Goal: Task Accomplishment & Management: Manage account settings

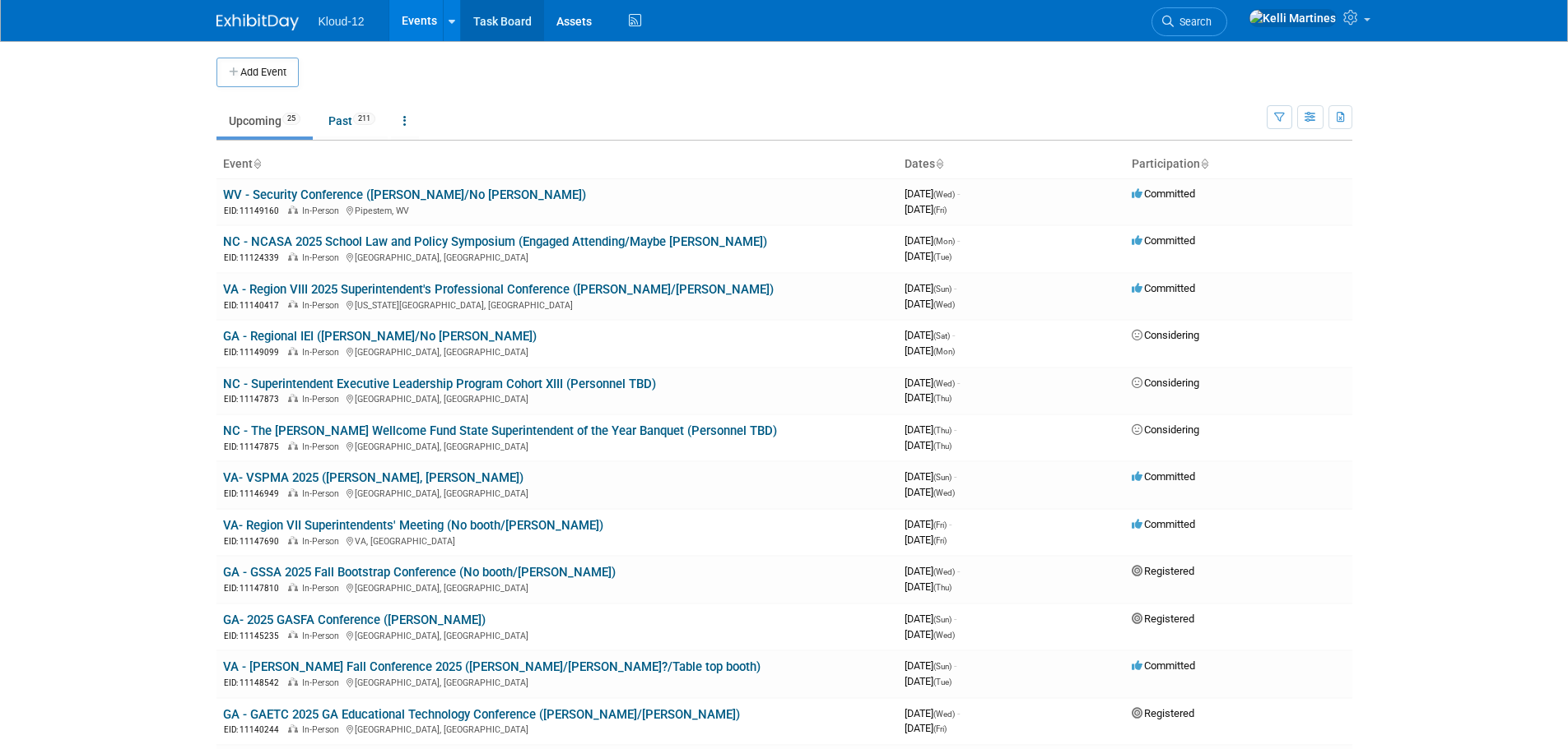
click at [486, 24] on link "Task Board" at bounding box center [501, 20] width 83 height 41
click at [443, 238] on link "NC - NCASA 2025 School Law and Policy Symposium (Engaged Attending/Maybe [PERSO…" at bounding box center [494, 241] width 544 height 15
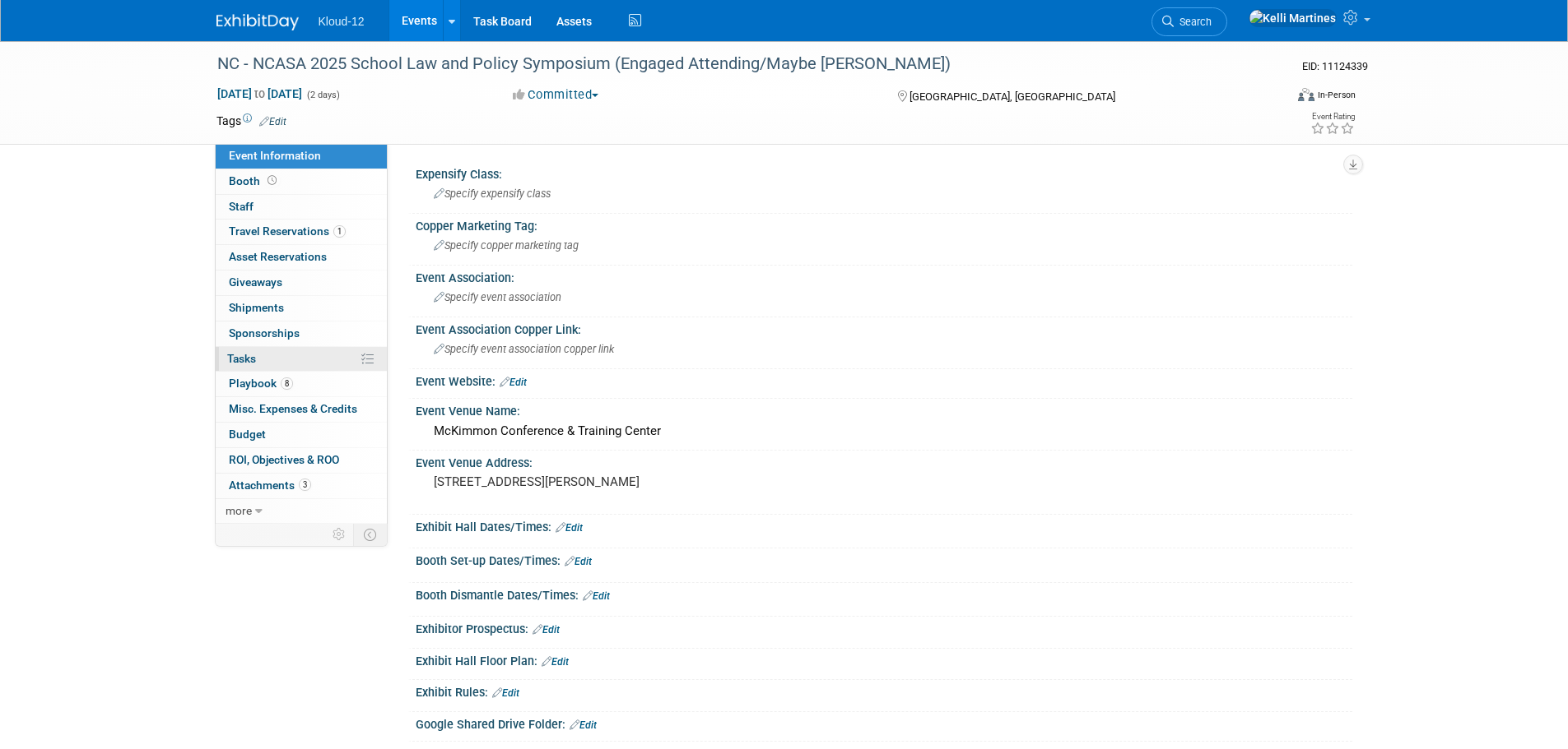
click at [247, 357] on span "Tasks 0%" at bounding box center [241, 359] width 29 height 14
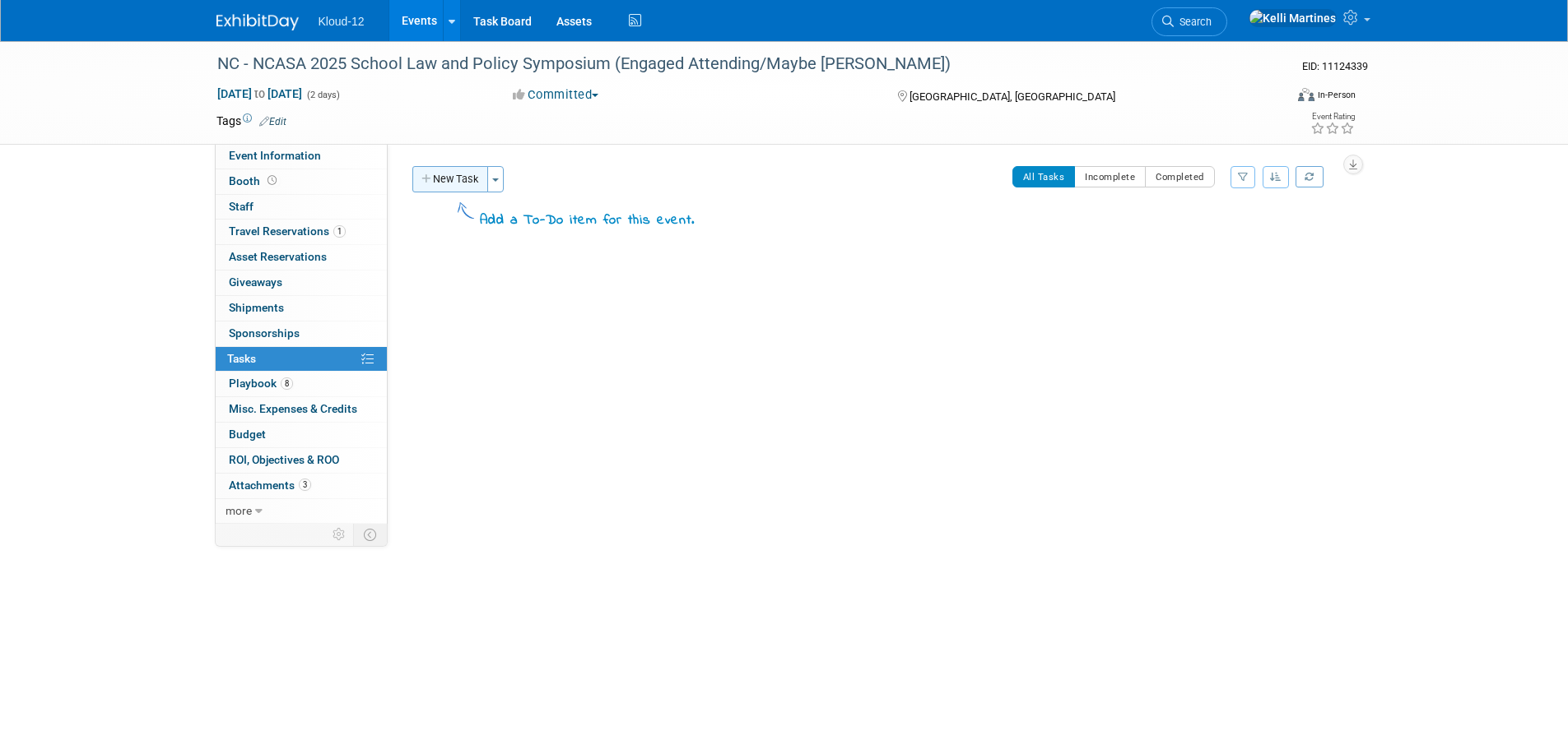
click at [452, 168] on button "New Task" at bounding box center [451, 179] width 76 height 26
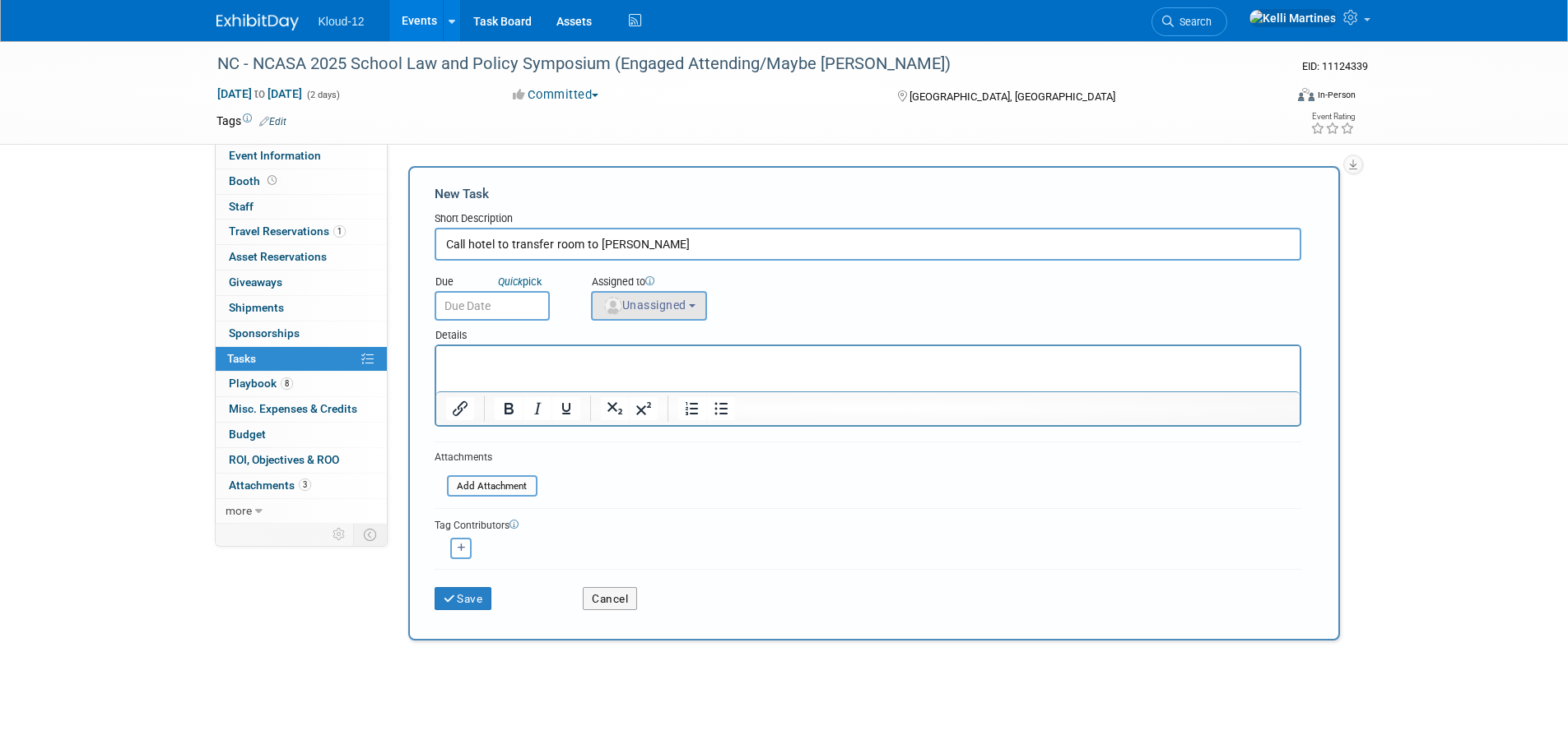
type input "Call hotel to transfer room to Tracy Ball"
click at [654, 306] on span "Unassigned" at bounding box center [644, 305] width 84 height 14
click at [762, 285] on div "Assigned to" at bounding box center [690, 282] width 199 height 17
click at [525, 306] on input "text" at bounding box center [492, 305] width 115 height 29
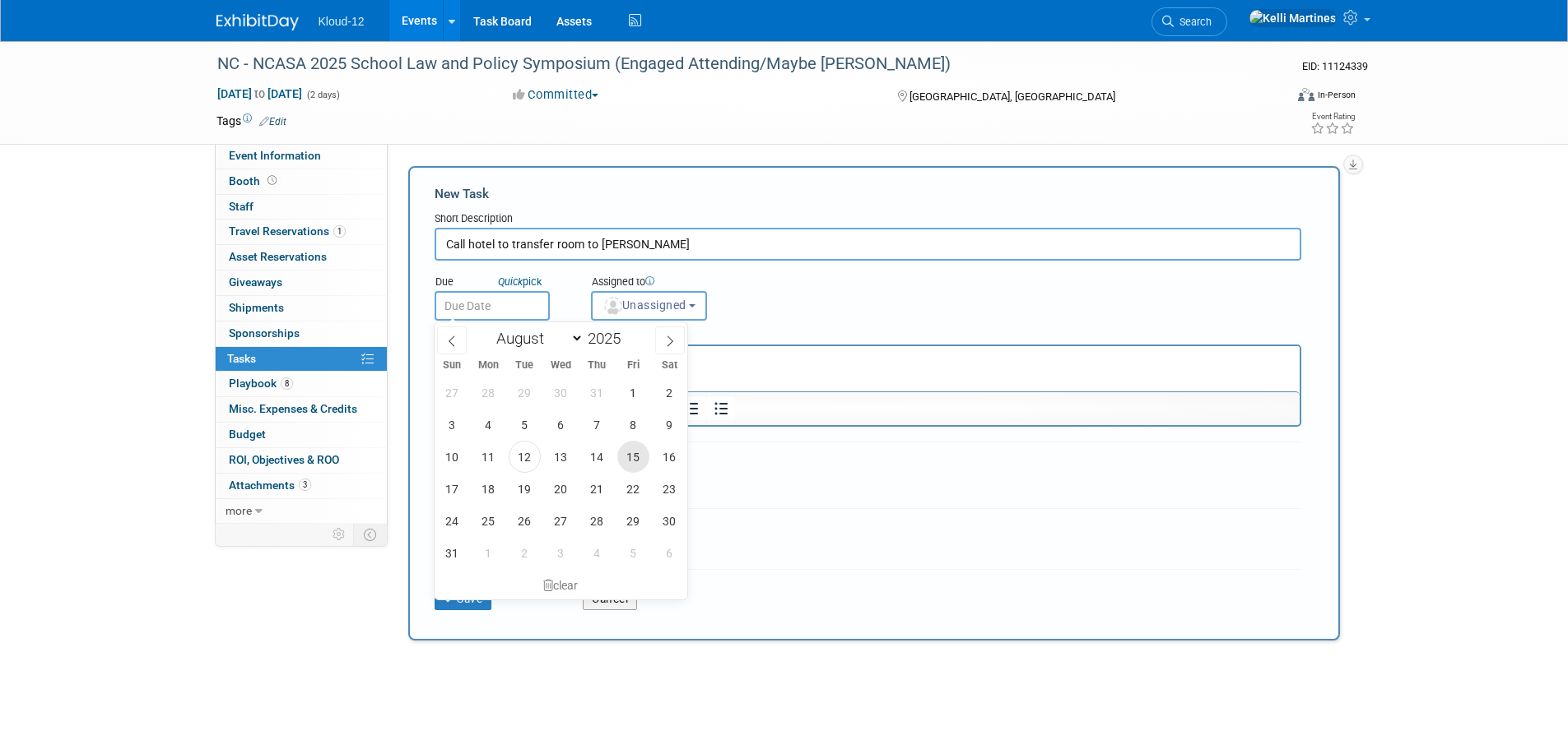
click at [636, 453] on span "15" at bounding box center [633, 456] width 32 height 32
type input "Aug 15, 2025"
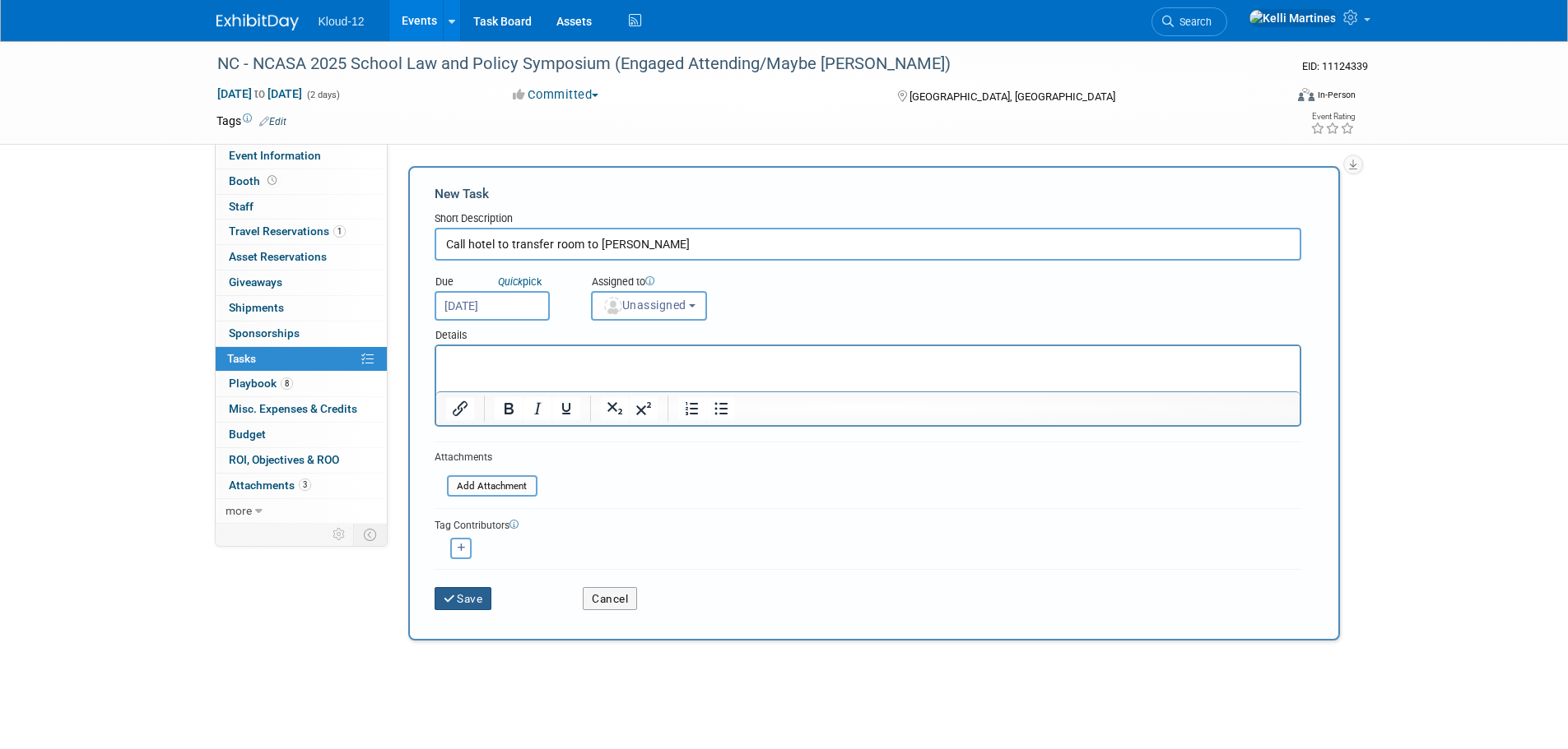
click at [485, 597] on button "Save" at bounding box center [462, 599] width 57 height 23
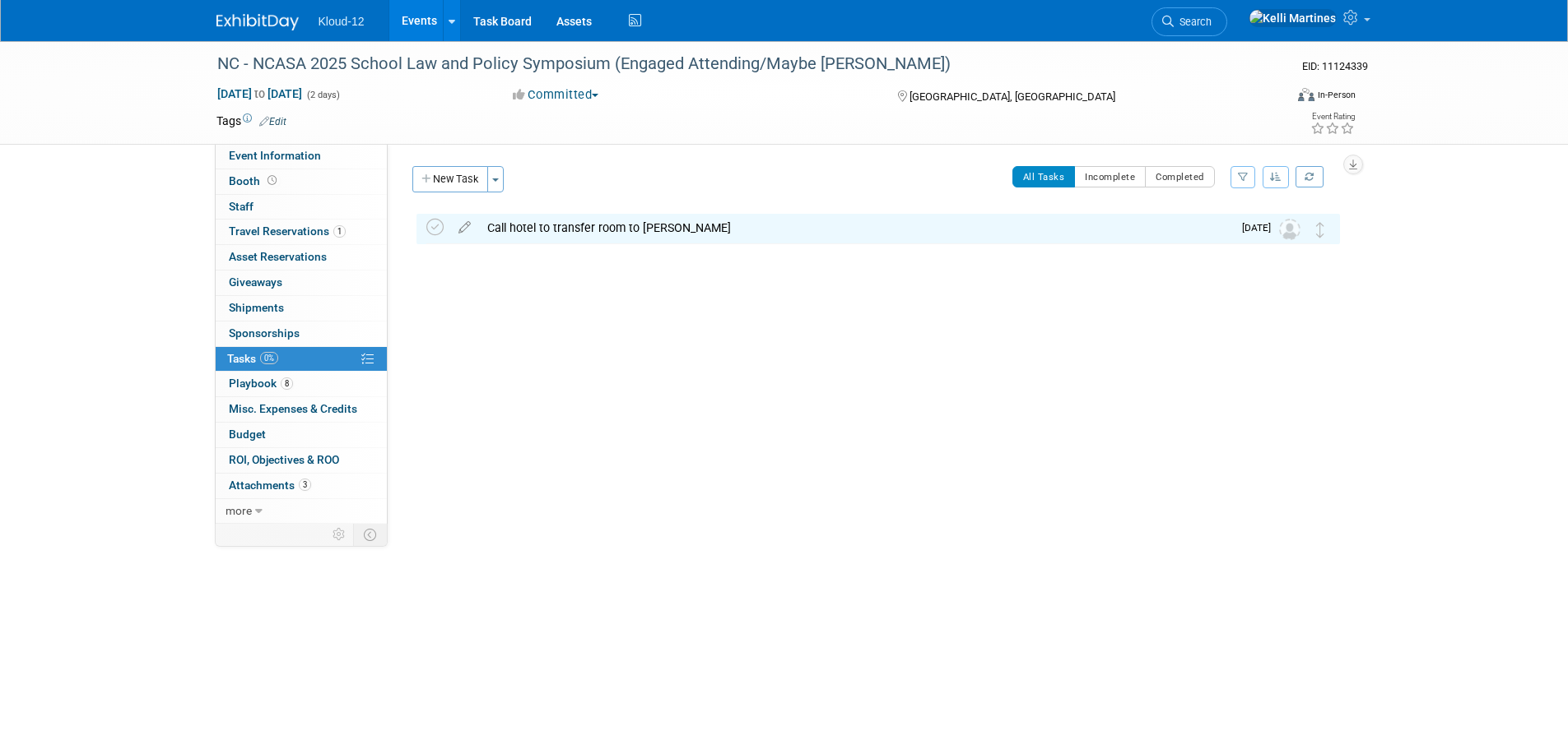
click at [420, 25] on link "Events" at bounding box center [419, 20] width 60 height 41
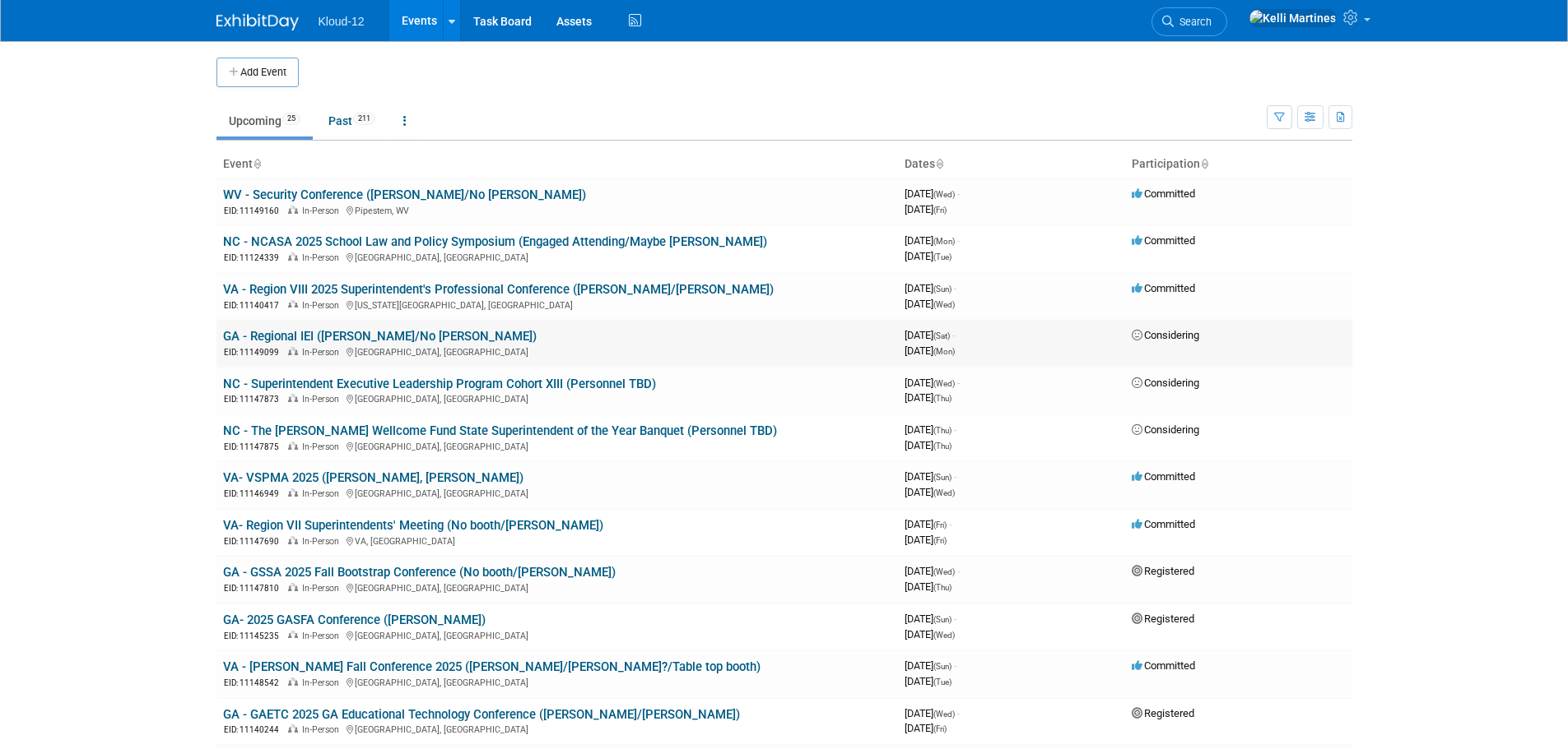
click at [355, 334] on link "GA - Regional IEI ([PERSON_NAME]/No [PERSON_NAME])" at bounding box center [380, 336] width 313 height 15
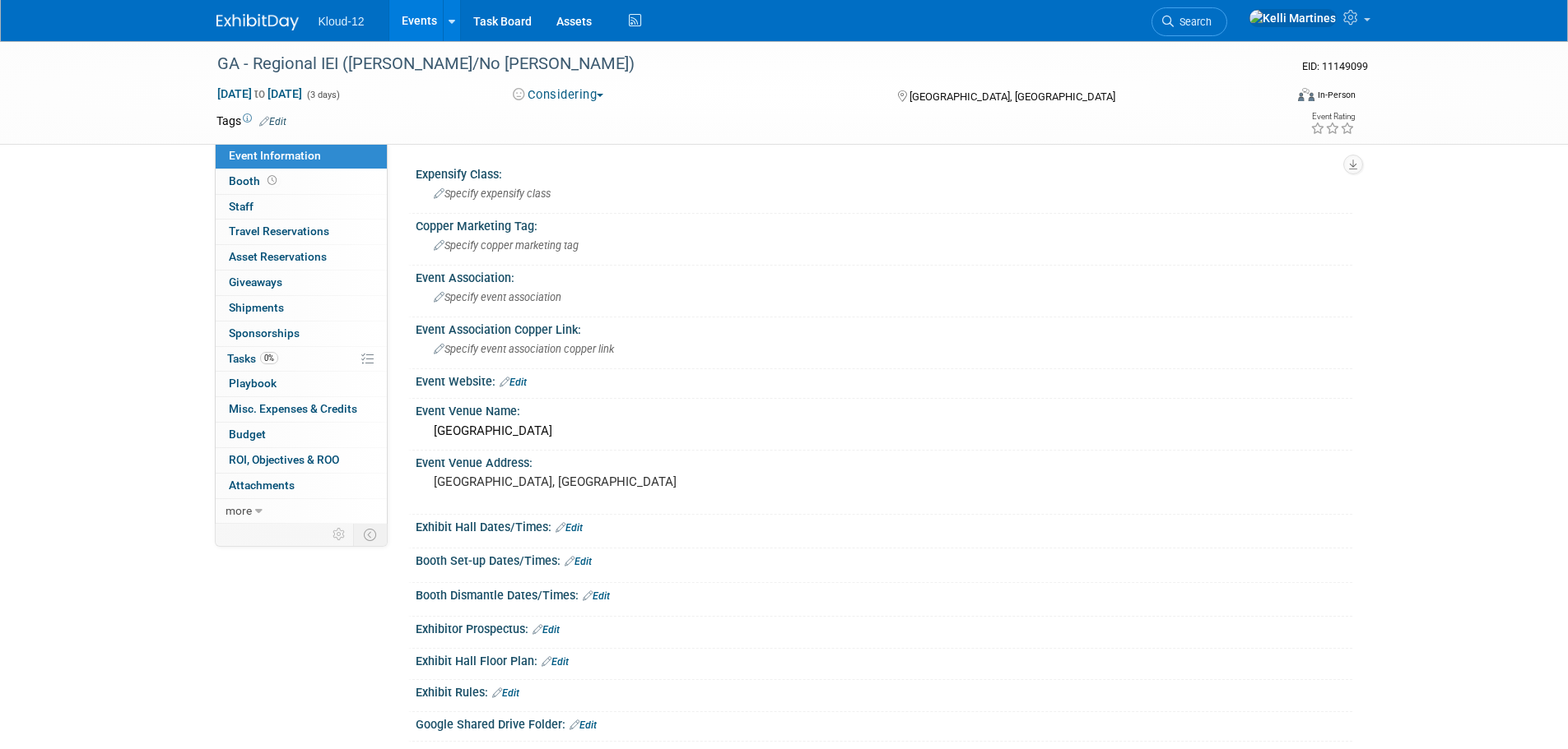
click at [593, 90] on button "Considering" at bounding box center [559, 95] width 103 height 18
click at [580, 167] on link "Not Going" at bounding box center [573, 168] width 130 height 23
click at [426, 15] on link "Events" at bounding box center [419, 20] width 60 height 41
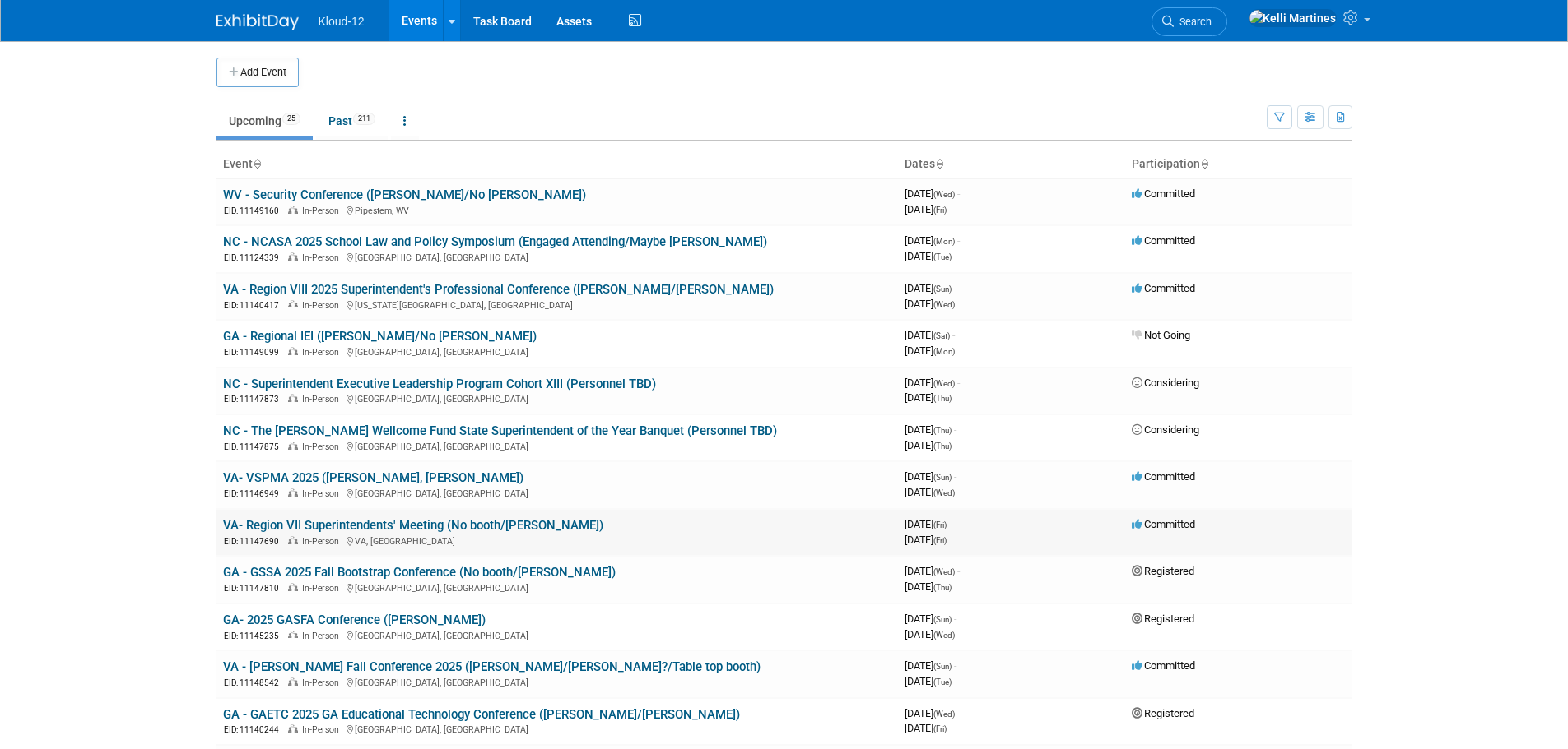
click at [492, 525] on link "VA- Region VII Superintendents' Meeting (No booth/[PERSON_NAME])" at bounding box center [413, 525] width 381 height 15
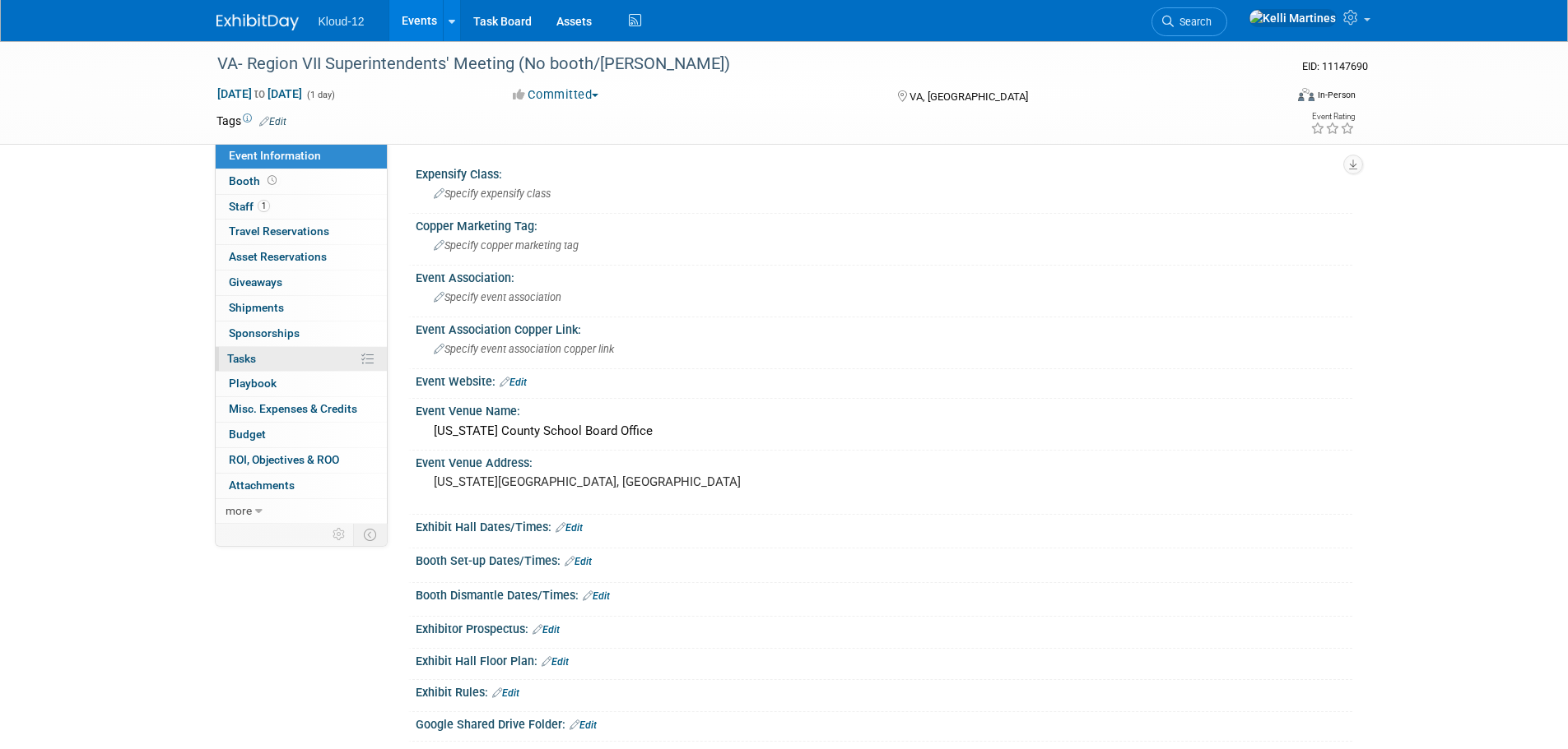
click at [251, 356] on span "Tasks 0%" at bounding box center [241, 359] width 29 height 14
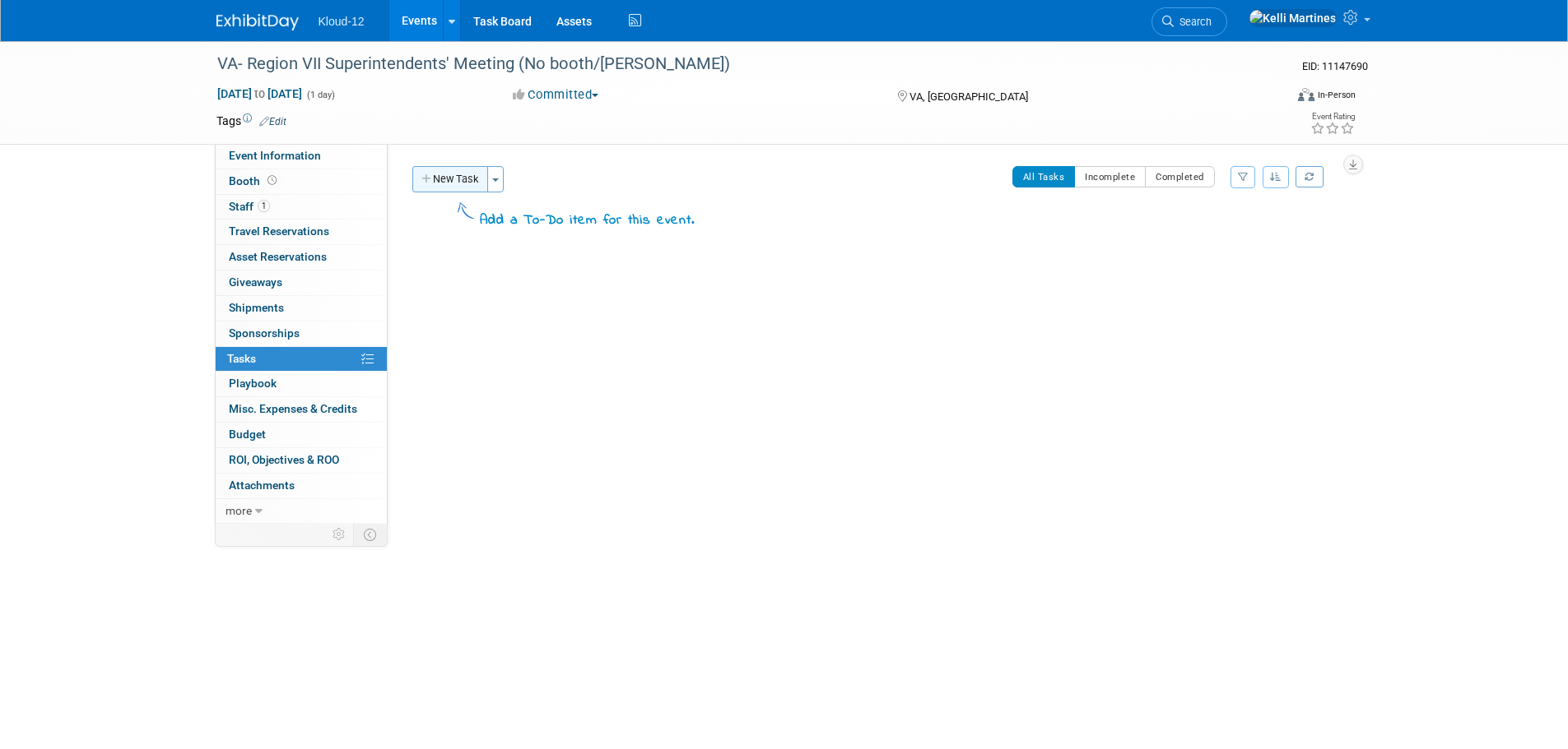
click at [462, 178] on button "New Task" at bounding box center [451, 179] width 76 height 26
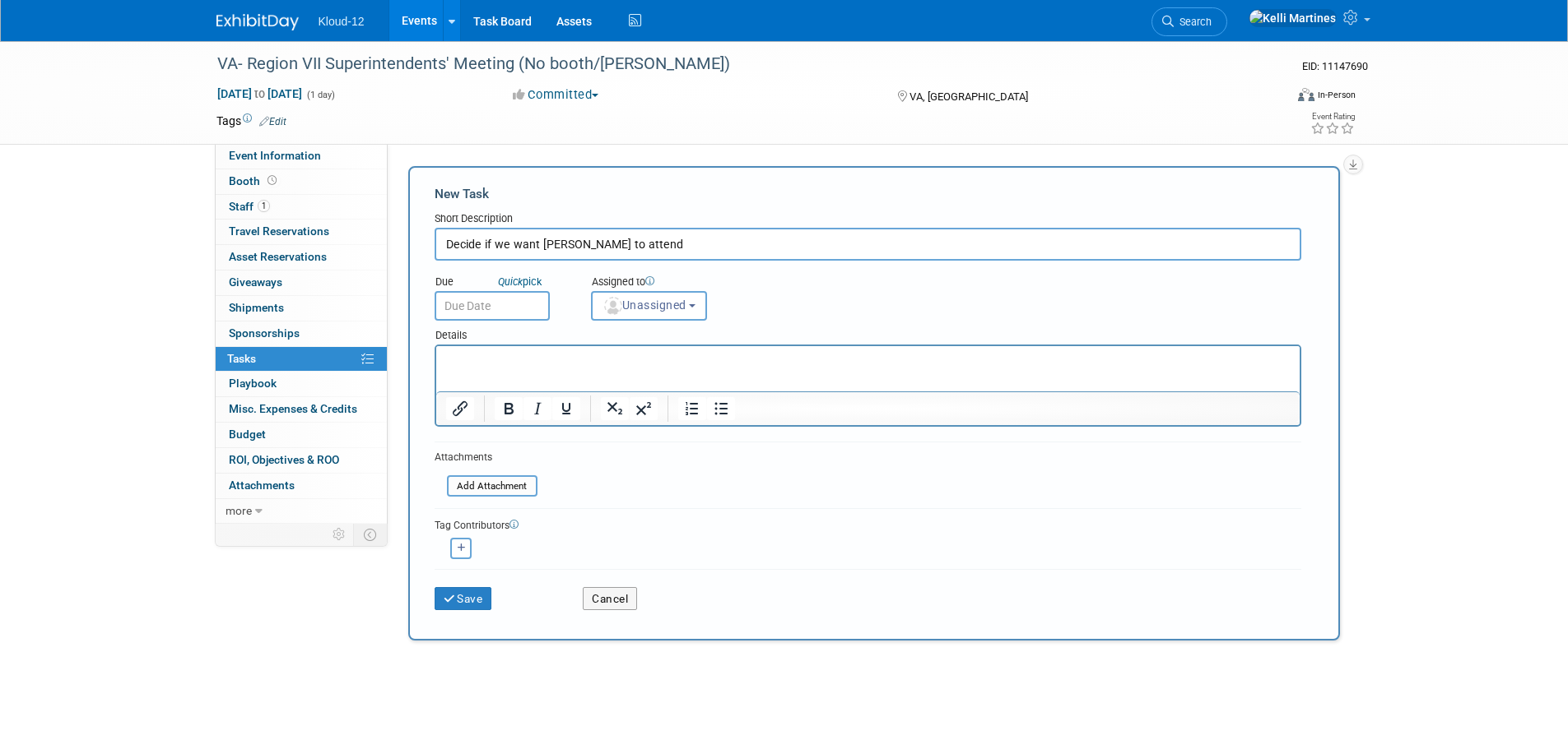
type input "Decide if we want Ethan to attend"
click at [488, 370] on html at bounding box center [866, 358] width 863 height 23
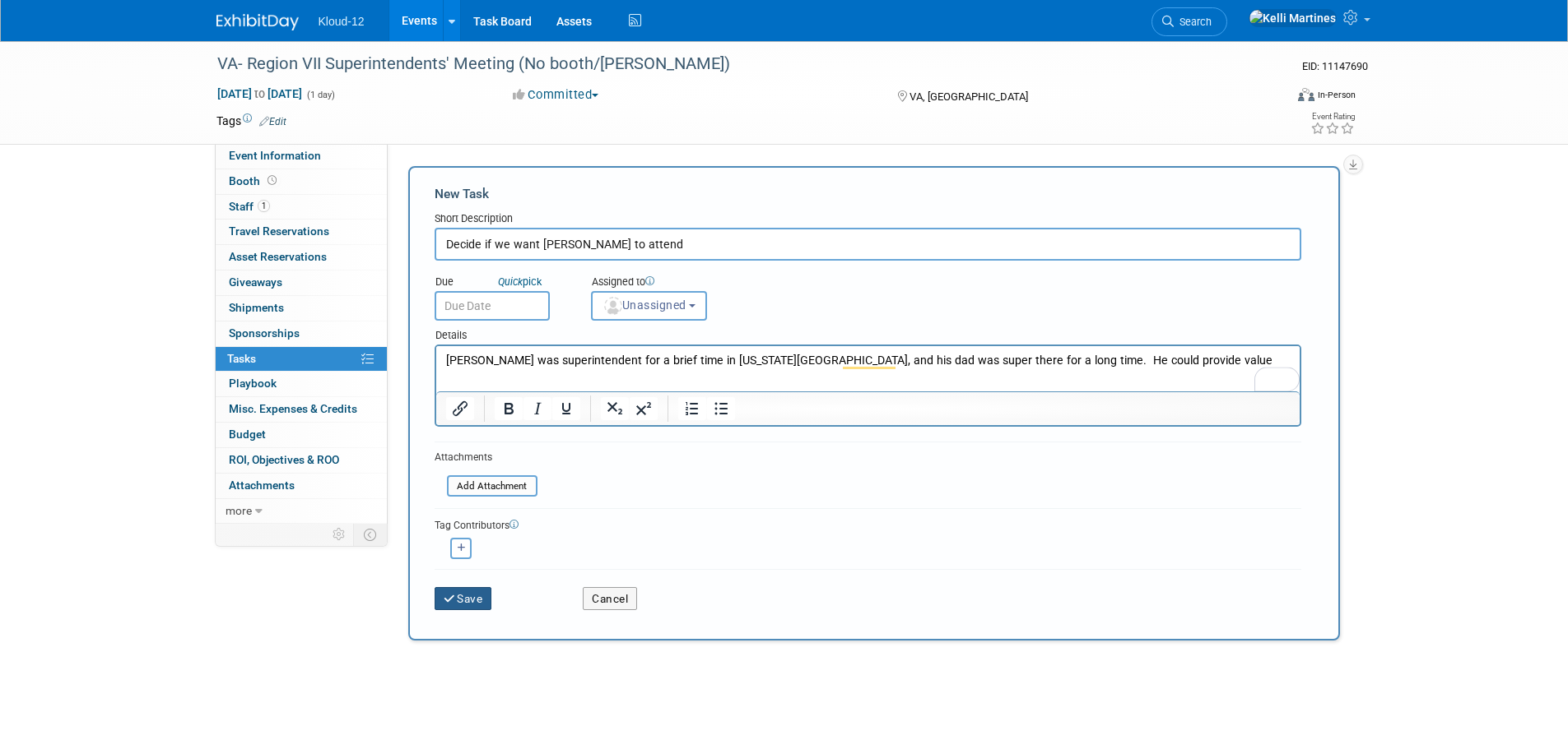
click at [472, 592] on button "Save" at bounding box center [462, 599] width 57 height 23
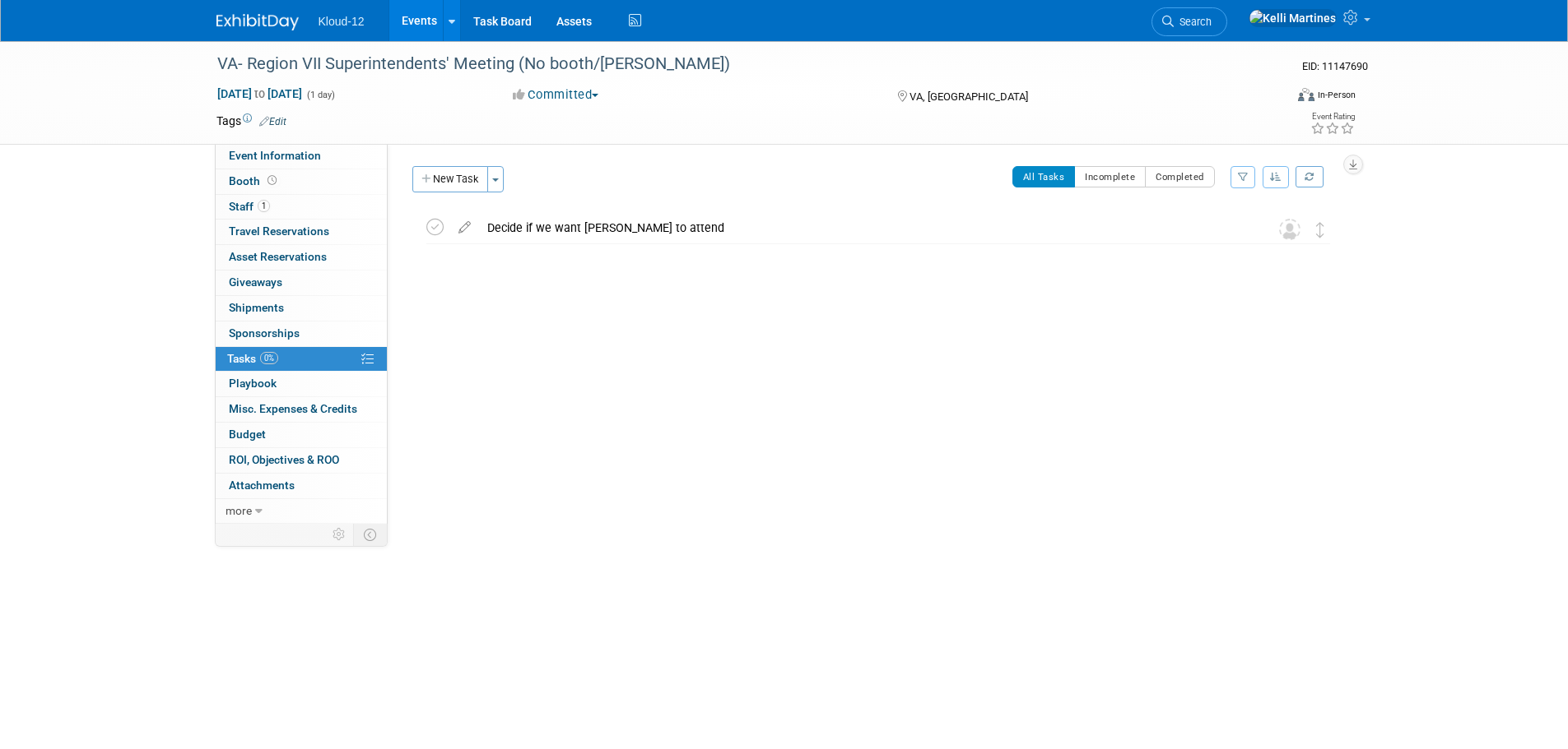
click at [417, 21] on link "Events" at bounding box center [419, 20] width 60 height 41
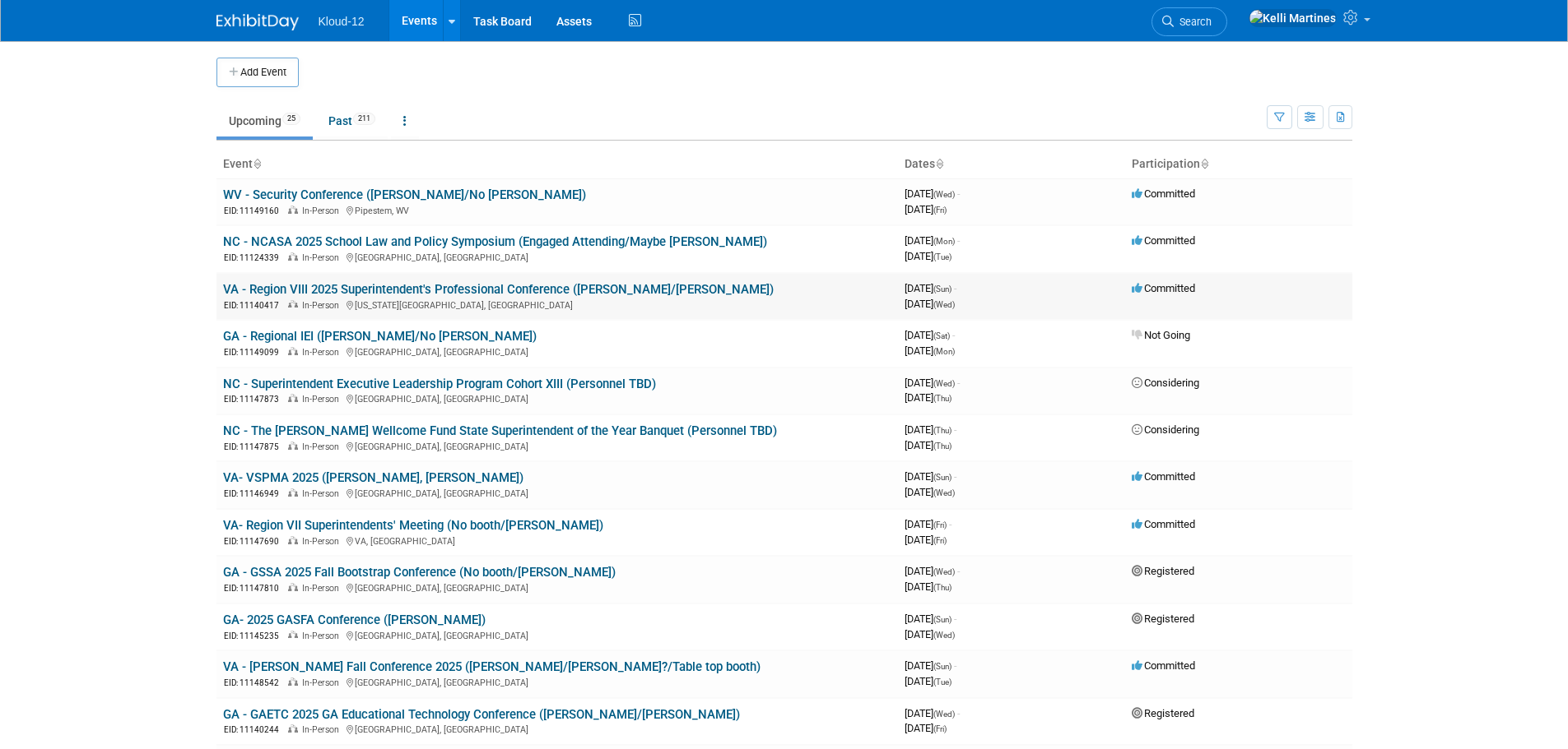
click at [555, 282] on link "VA - Region VIII 2025 Superintendent's Professional Conference ([PERSON_NAME]/[…" at bounding box center [498, 289] width 551 height 15
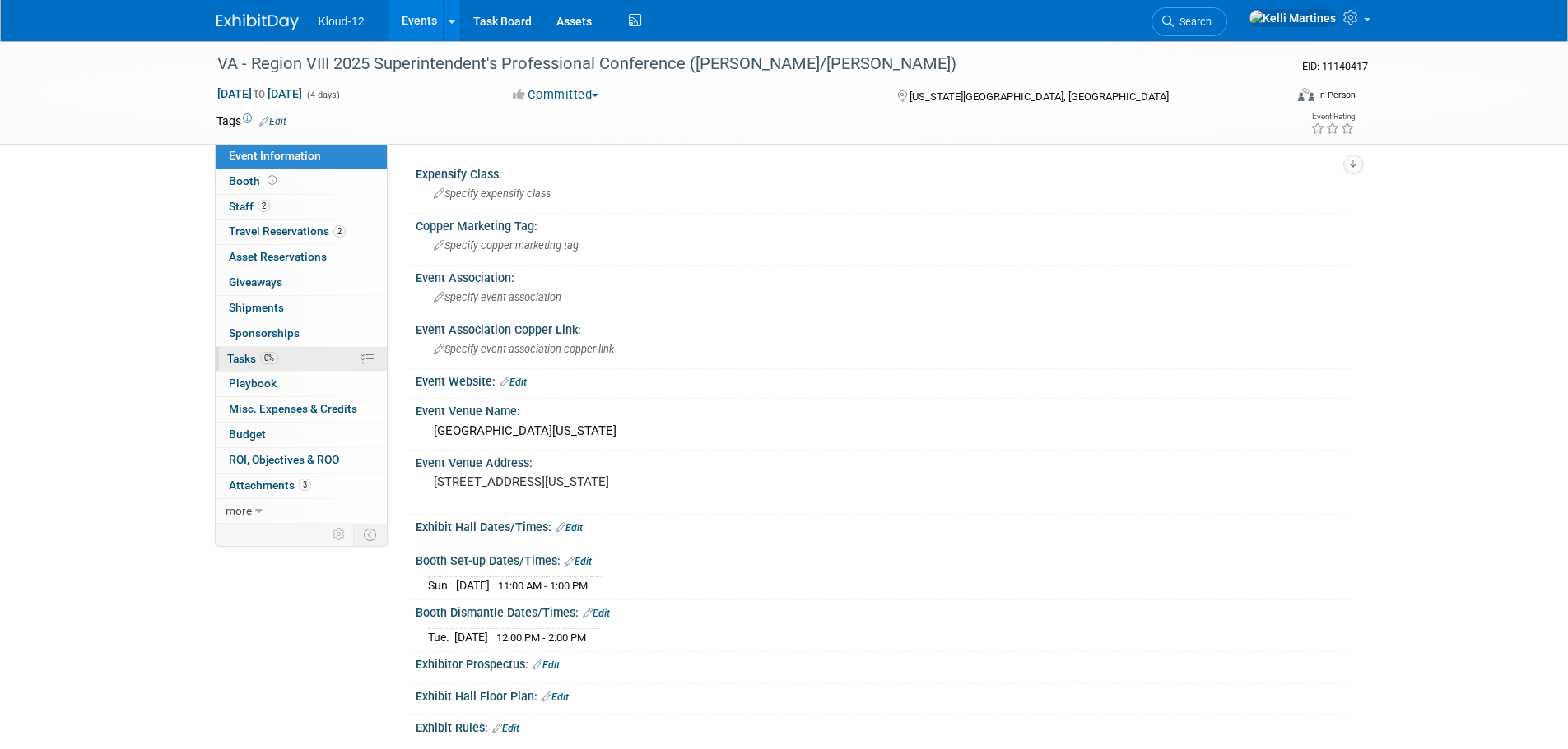
click at [247, 356] on span "Tasks 0%" at bounding box center [252, 359] width 51 height 14
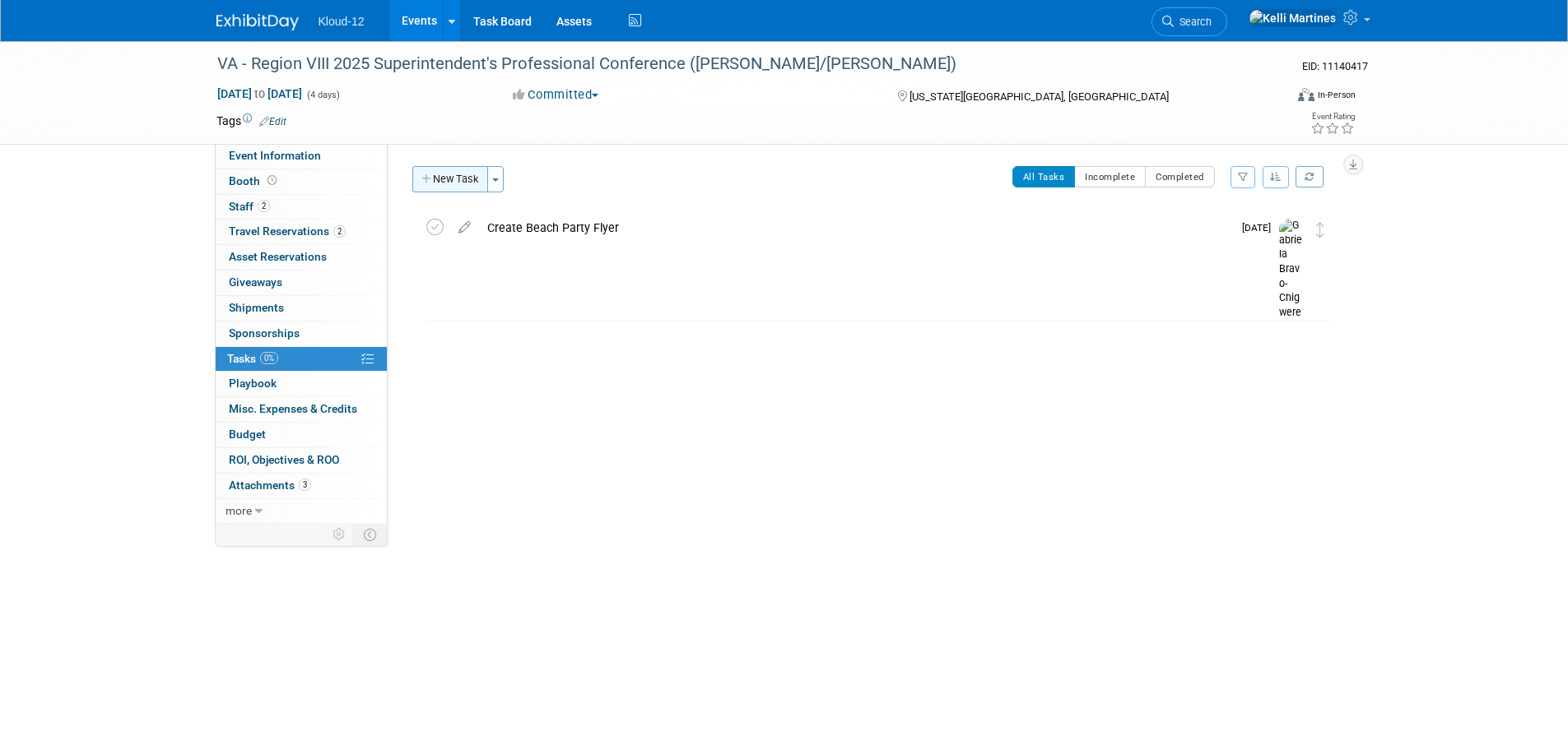
click at [466, 175] on button "New Task" at bounding box center [451, 179] width 76 height 26
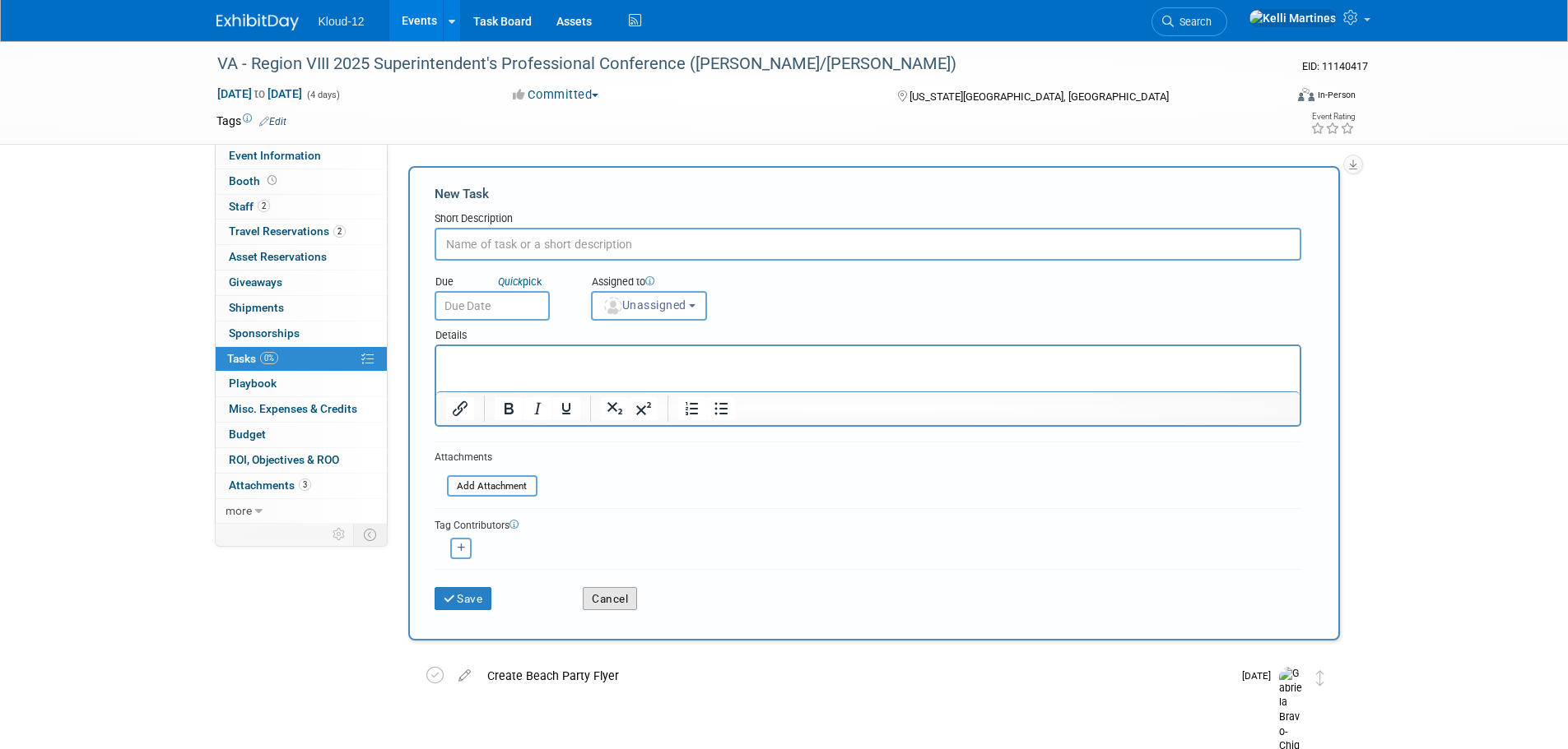
click at [613, 599] on button "Cancel" at bounding box center [610, 599] width 55 height 23
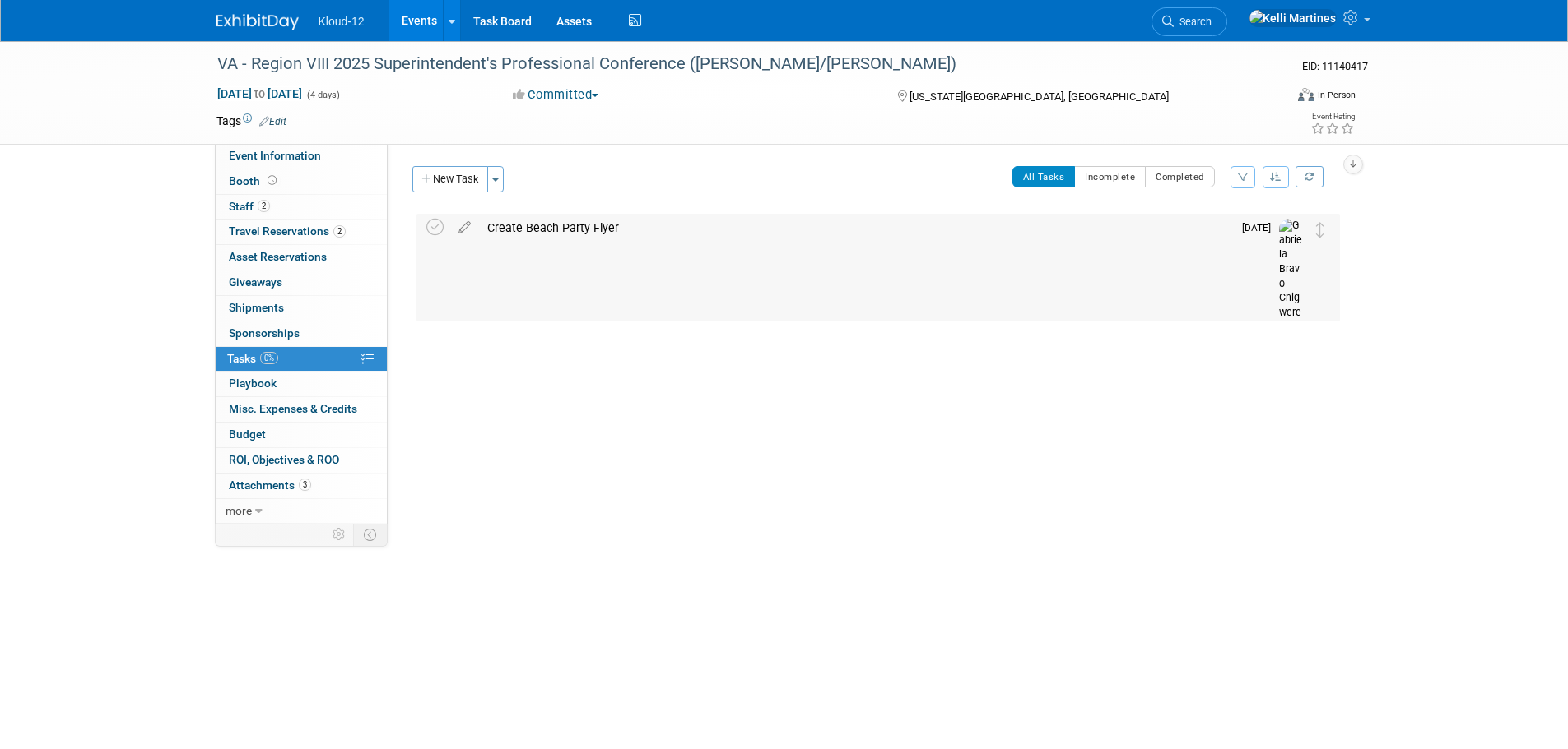
click at [565, 223] on div "Create Beach Party Flyer" at bounding box center [856, 228] width 753 height 28
click at [703, 277] on textarea at bounding box center [868, 277] width 615 height 24
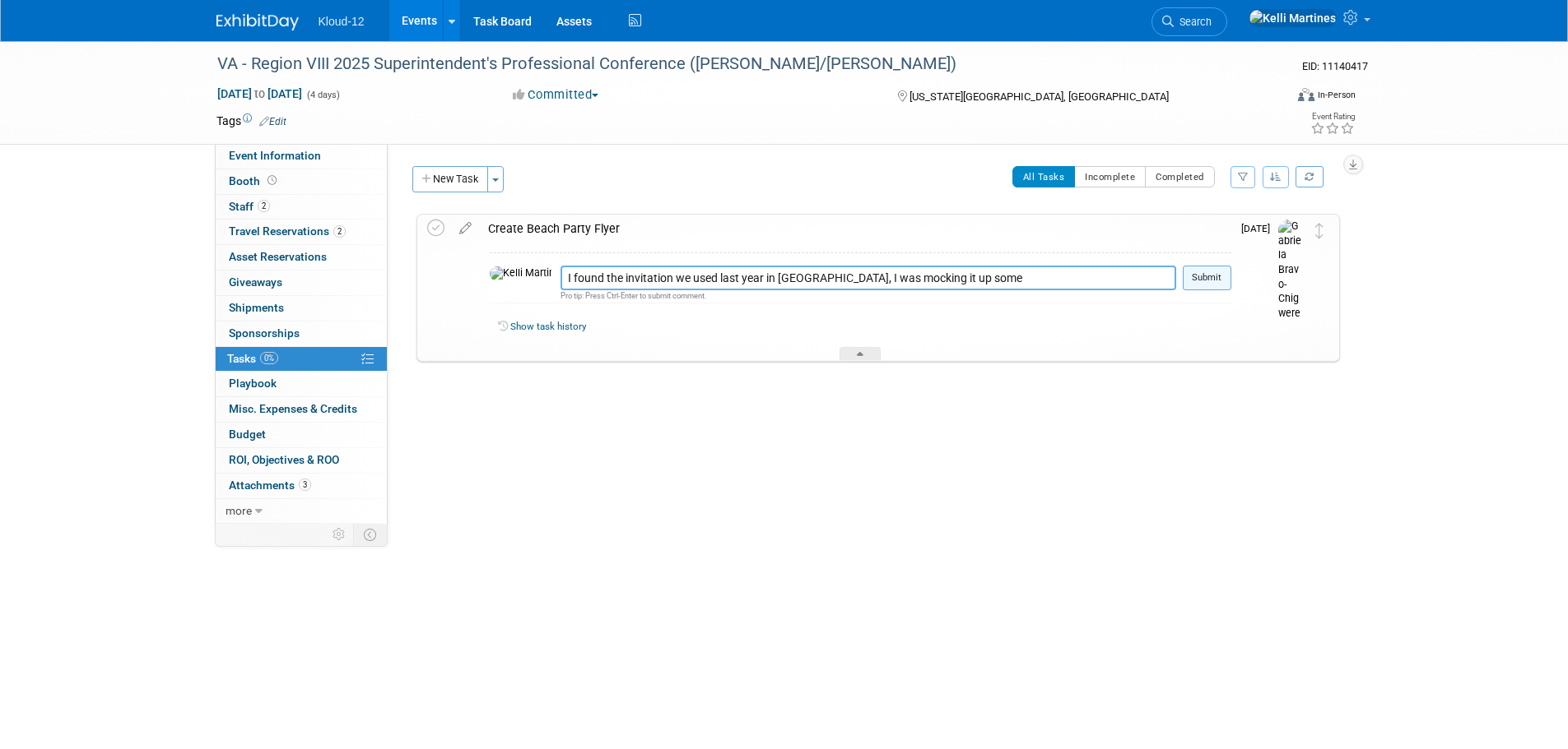
type textarea "I found the invitation we used last year in canva, I was mocking it up some"
click at [1217, 280] on button "Submit" at bounding box center [1207, 277] width 49 height 24
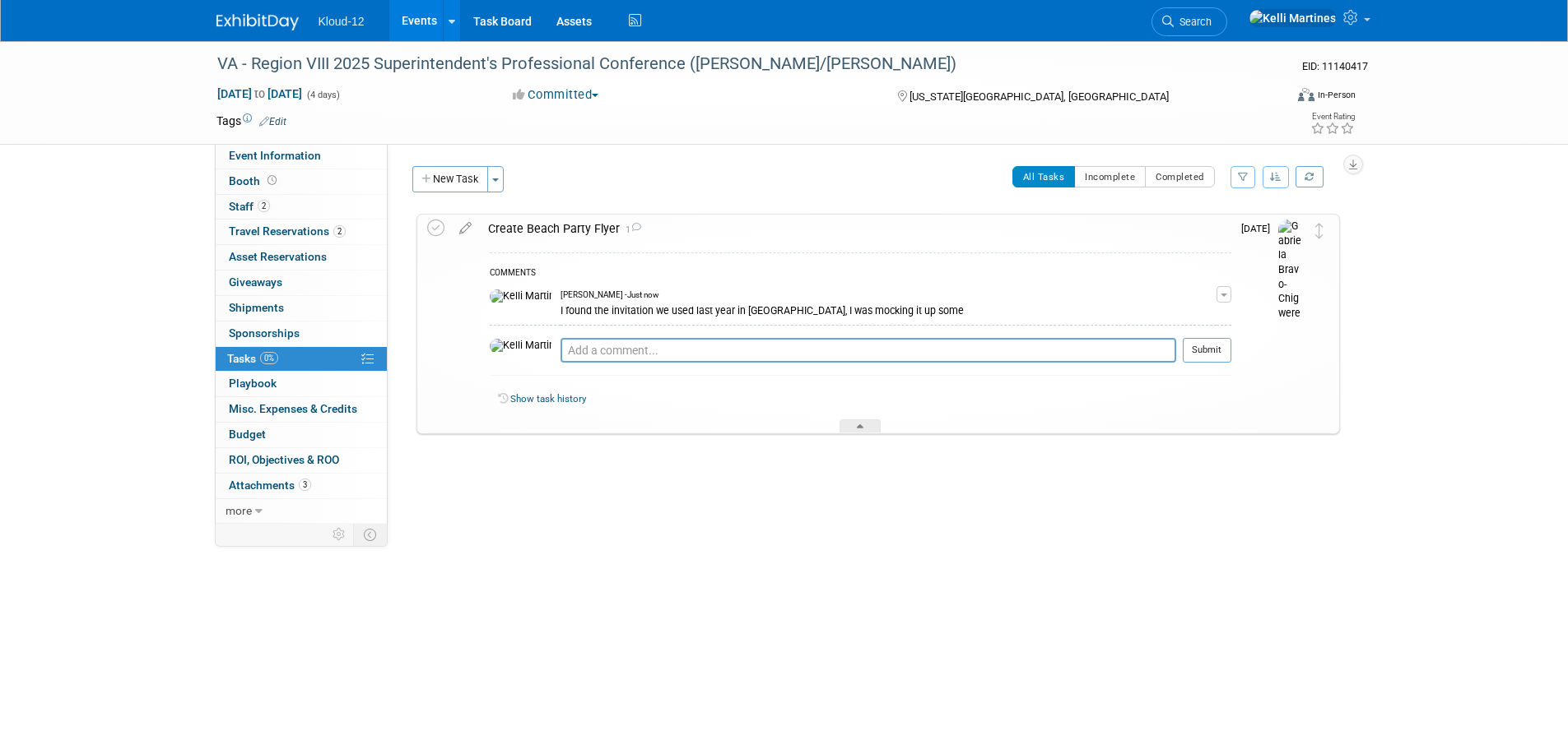
click at [416, 16] on link "Events" at bounding box center [419, 20] width 60 height 41
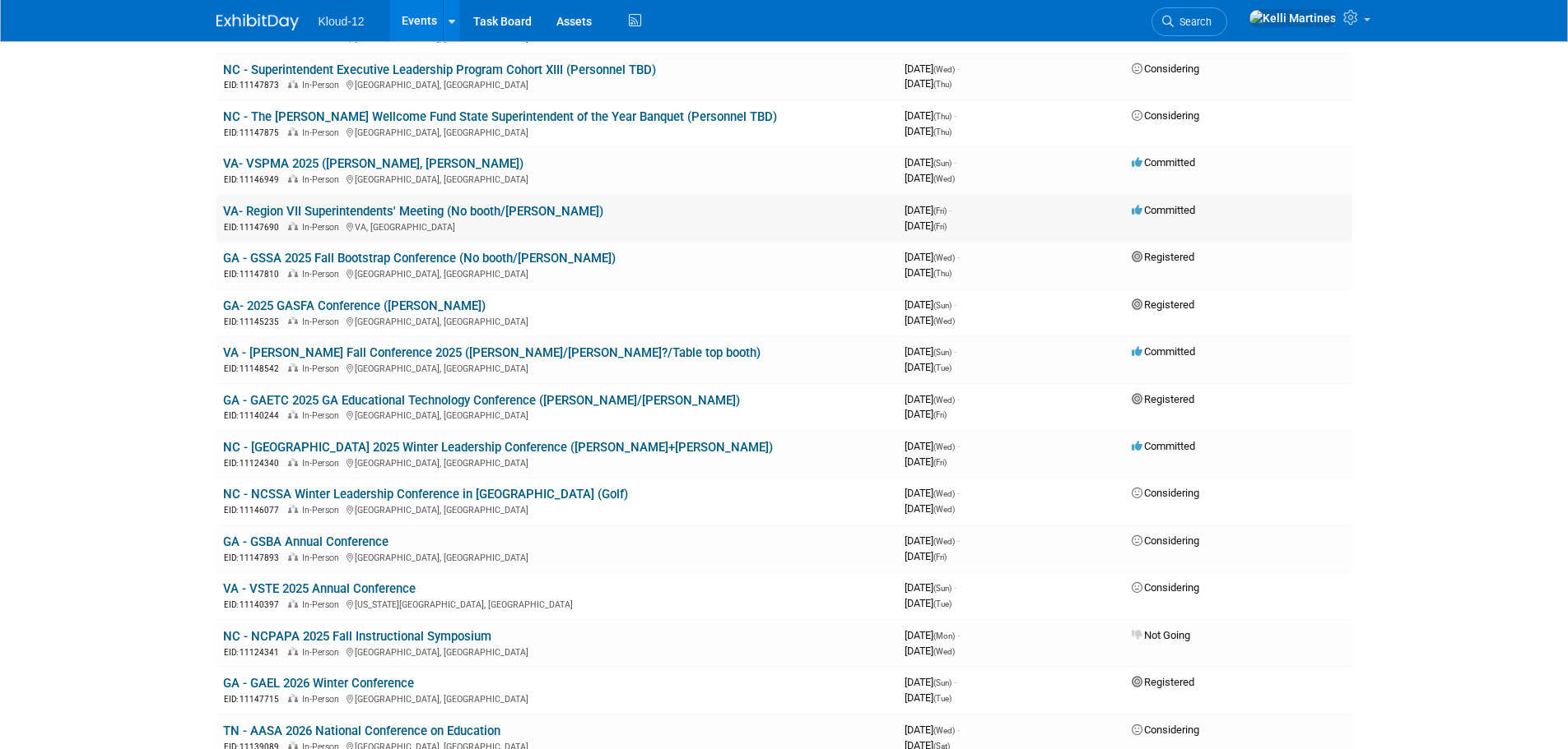
scroll to position [329, 0]
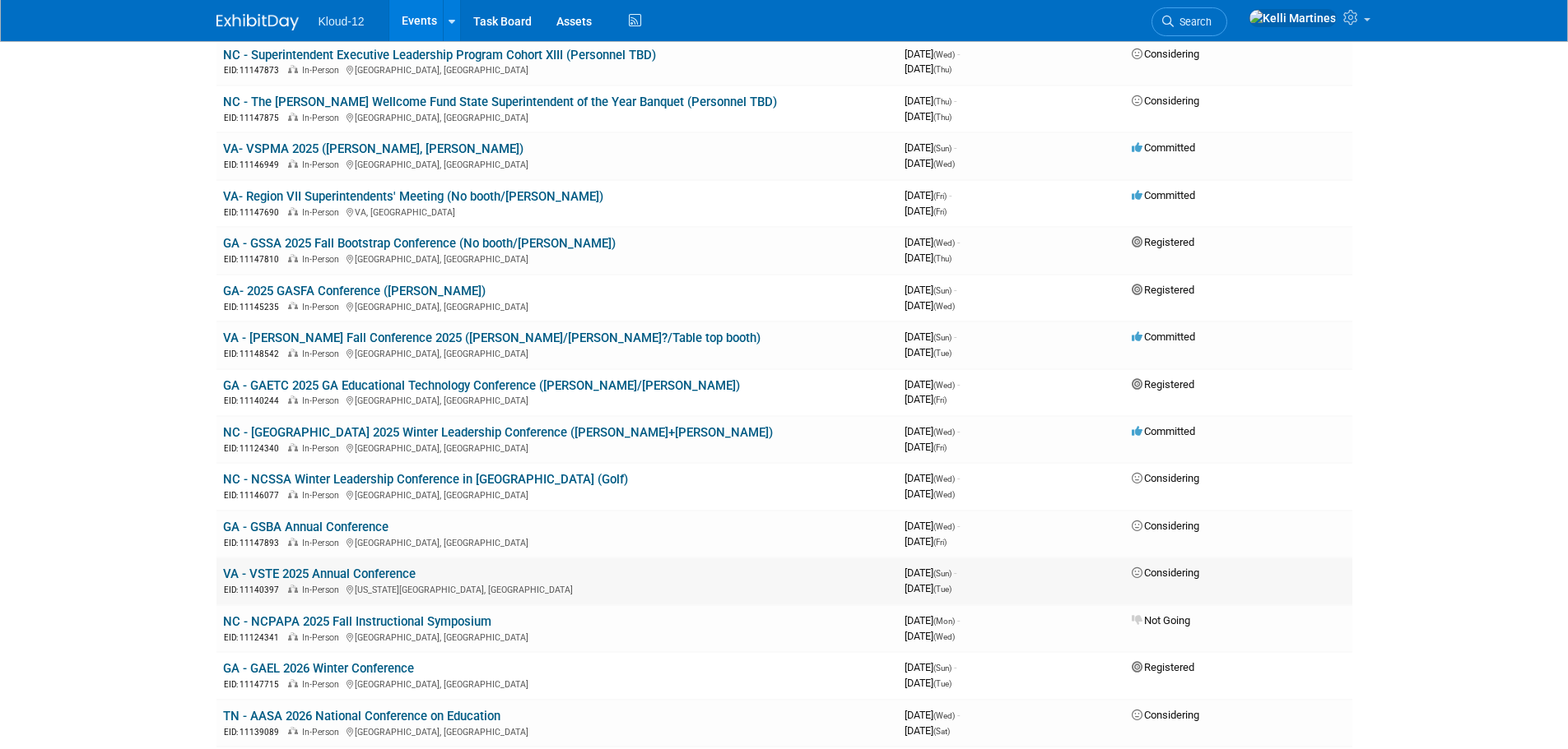
click at [390, 571] on link "VA - VSTE 2025 Annual Conference" at bounding box center [319, 574] width 193 height 15
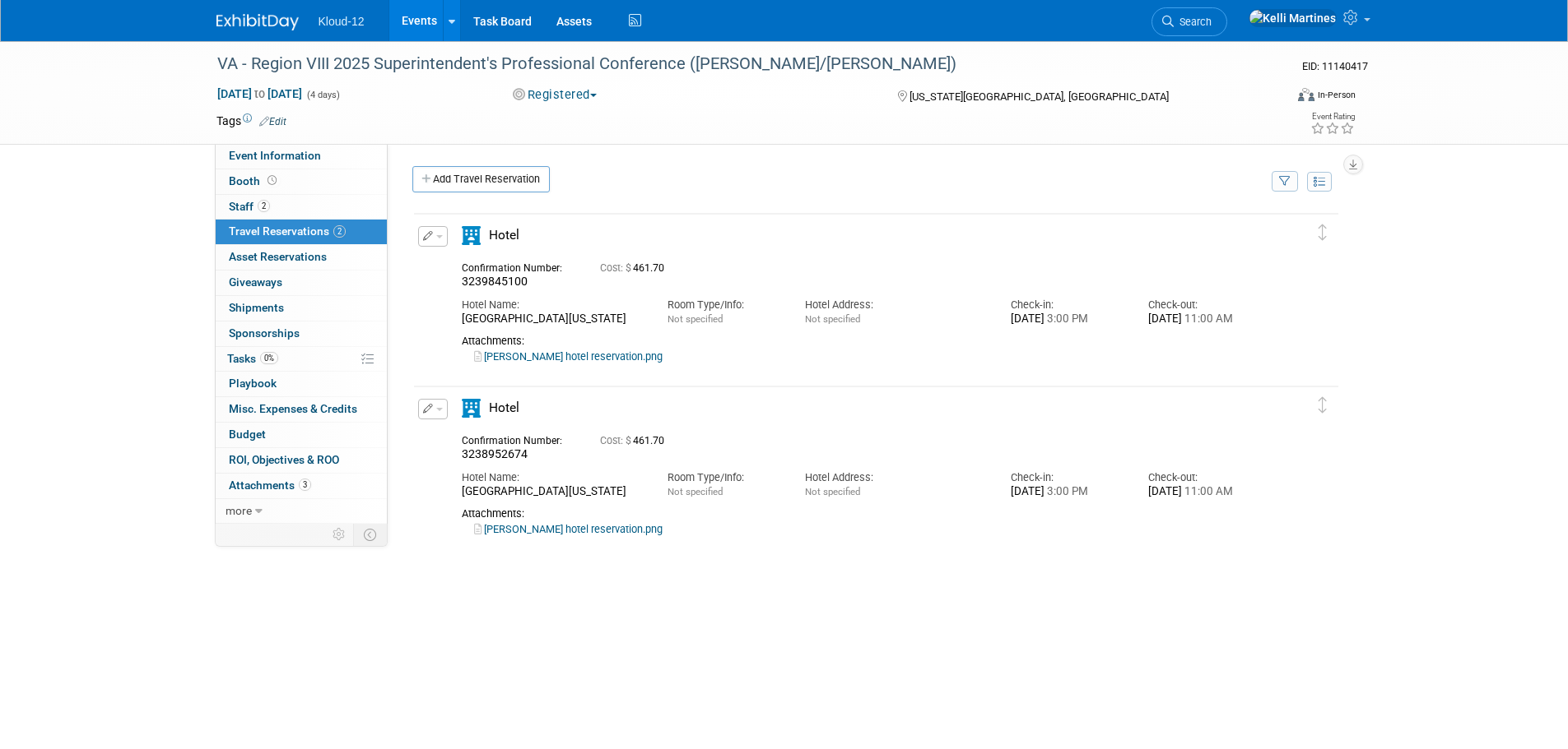
click at [418, 14] on link "Events" at bounding box center [419, 20] width 60 height 41
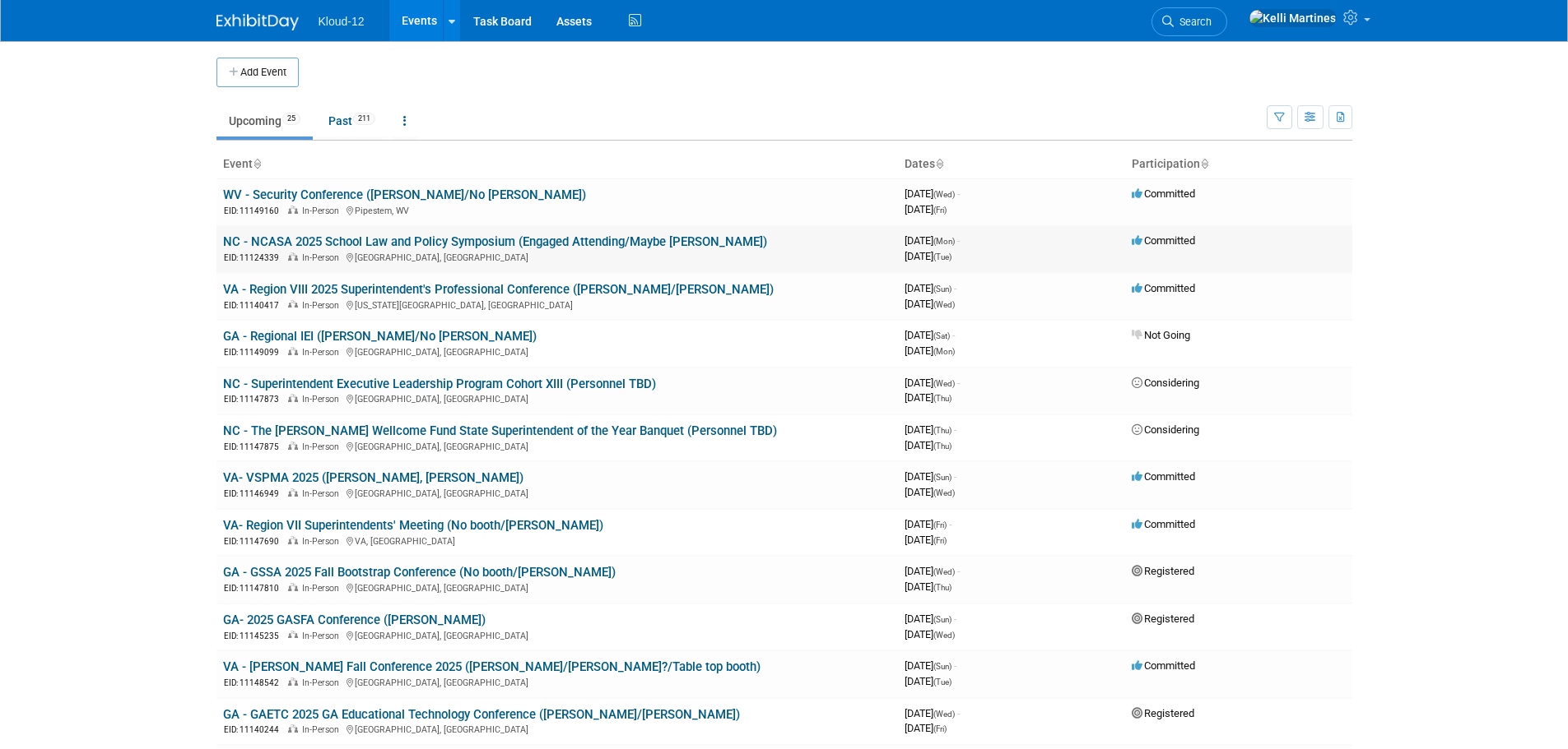
click at [536, 237] on link "NC - NCASA 2025 School Law and Policy Symposium (Engaged Attending/Maybe [PERSO…" at bounding box center [494, 241] width 544 height 15
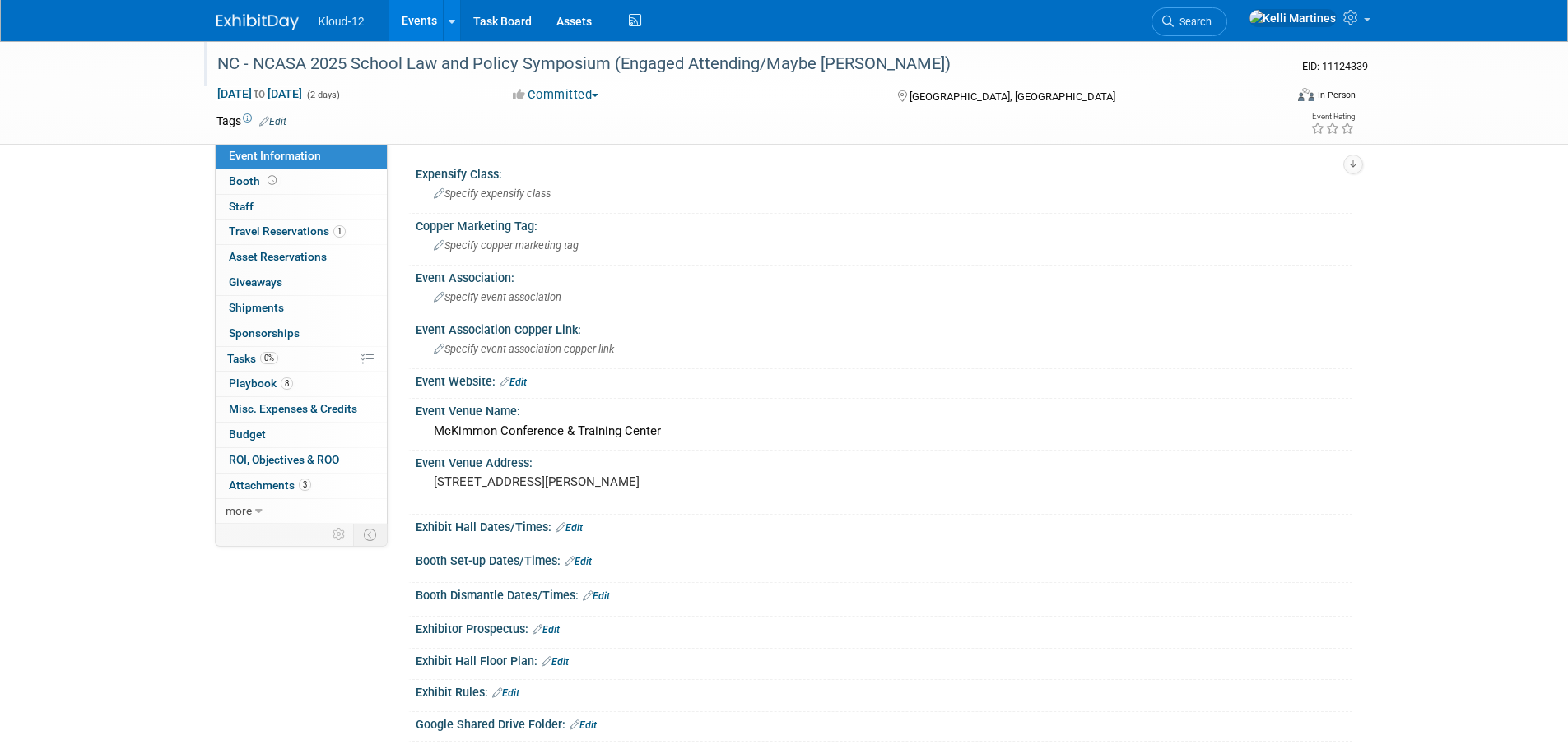
click at [731, 66] on div "NC - NCASA 2025 School Law and Policy Symposium (Engaged Attending/Maybe [PERSO…" at bounding box center [735, 64] width 1047 height 29
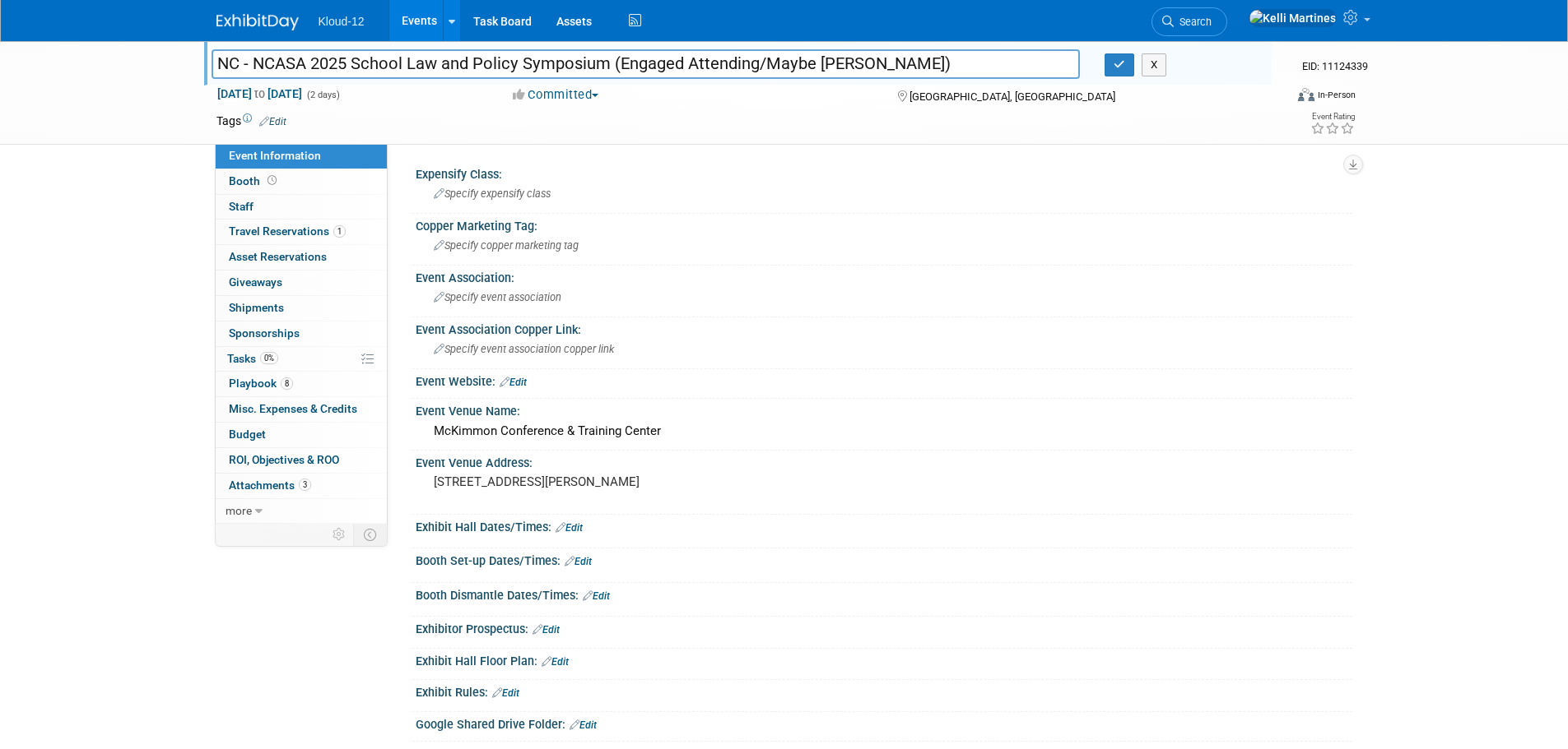
drag, startPoint x: 818, startPoint y: 72, endPoint x: 770, endPoint y: 61, distance: 49.2
click at [770, 61] on input "NC - NCASA 2025 School Law and Policy Symposium (Engaged Attending/Maybe [PERSO…" at bounding box center [645, 64] width 869 height 29
type input "NC - NCASA 2025 School Law and Policy Symposium (Engaged Attending/[PERSON_NAME…"
click at [239, 351] on link "0% Tasks 0%" at bounding box center [302, 359] width 171 height 24
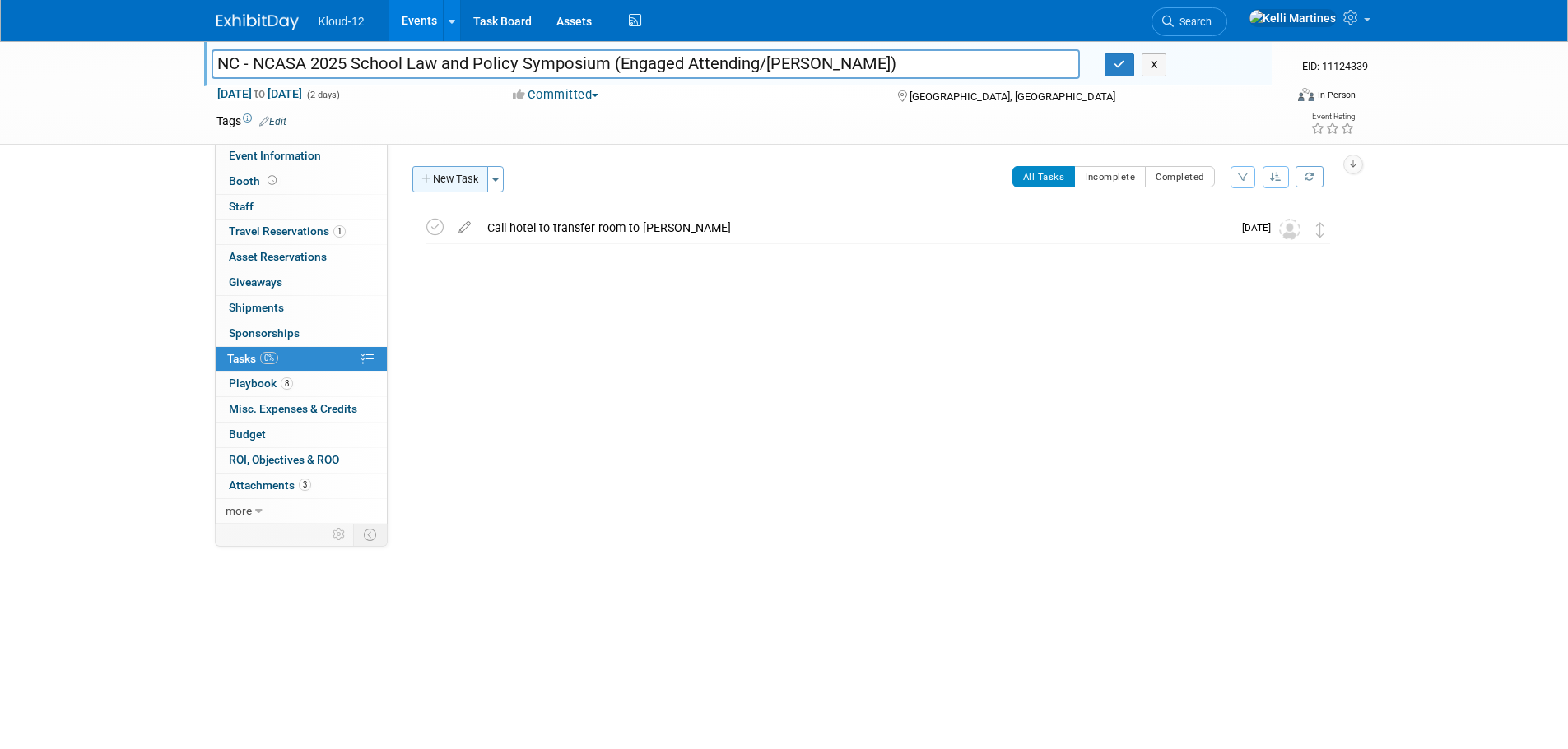
click at [456, 181] on button "New Task" at bounding box center [451, 179] width 76 height 26
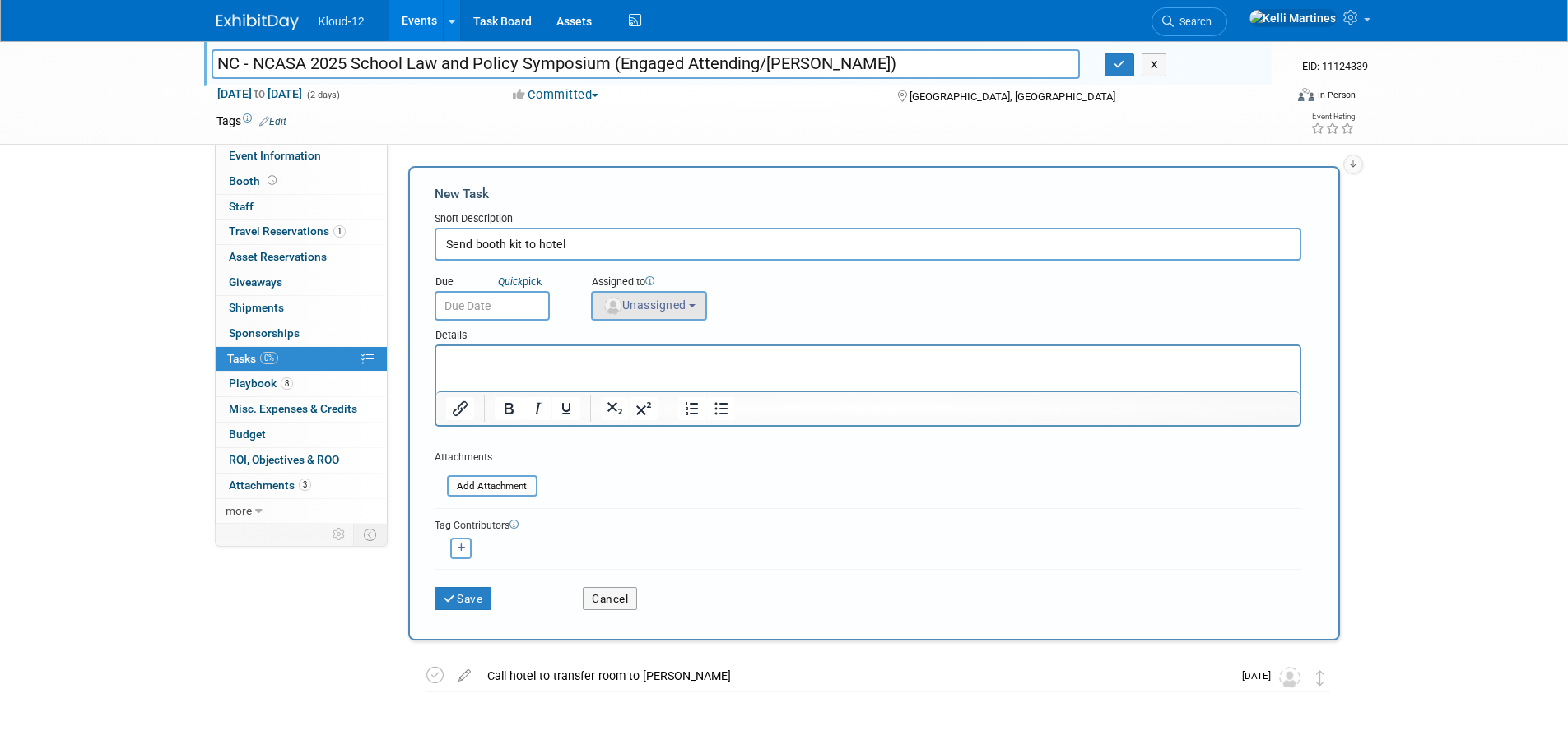
type input "Send booth kit to hotel"
click at [633, 304] on span "Unassigned" at bounding box center [644, 305] width 84 height 14
click at [693, 348] on label "Gabriela Bravo-Chigwere" at bounding box center [685, 346] width 172 height 26
click at [594, 348] on input "[PERSON_NAME]" at bounding box center [588, 344] width 11 height 11
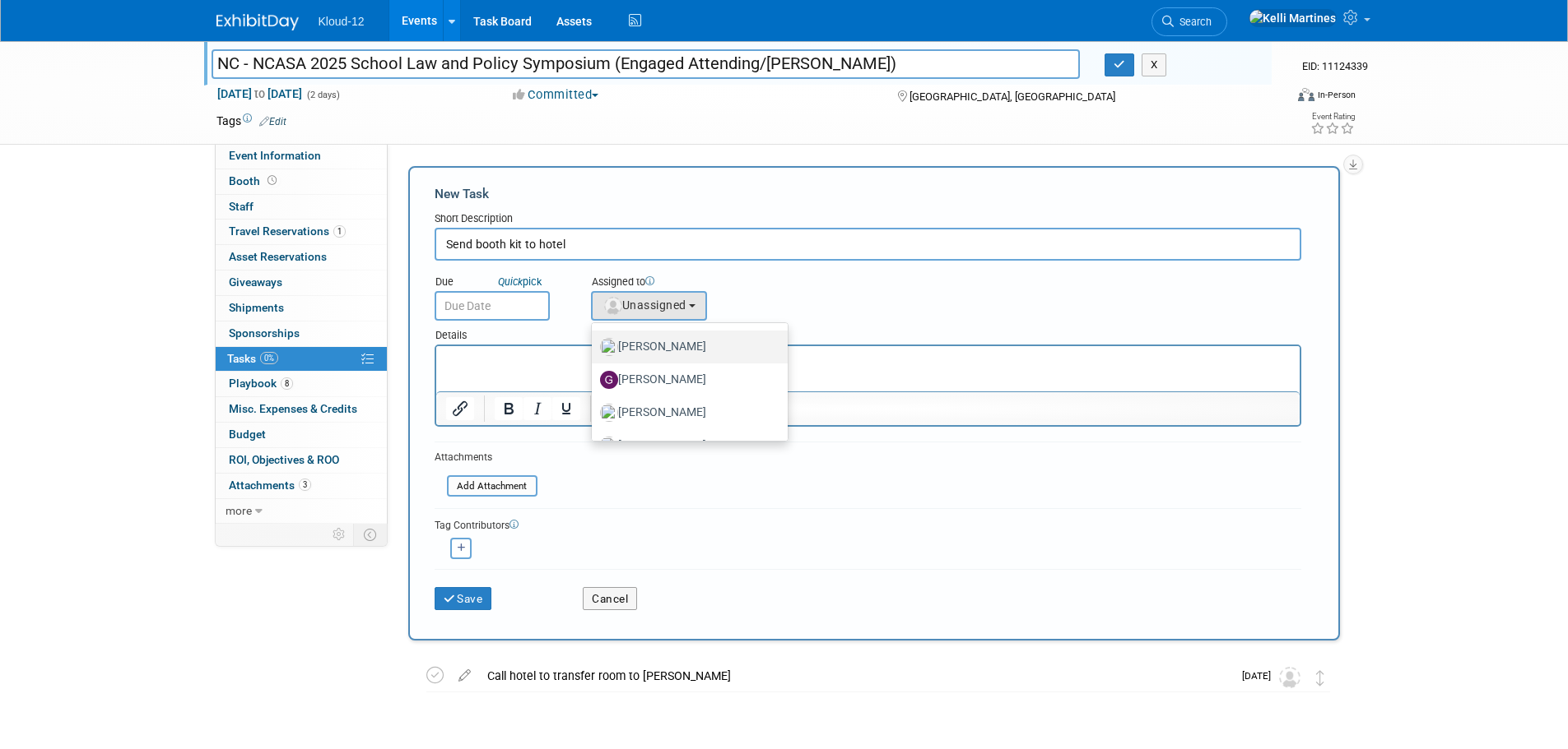
select select "d8e981c9-2ce1-439f-a2cb-944ca003229d"
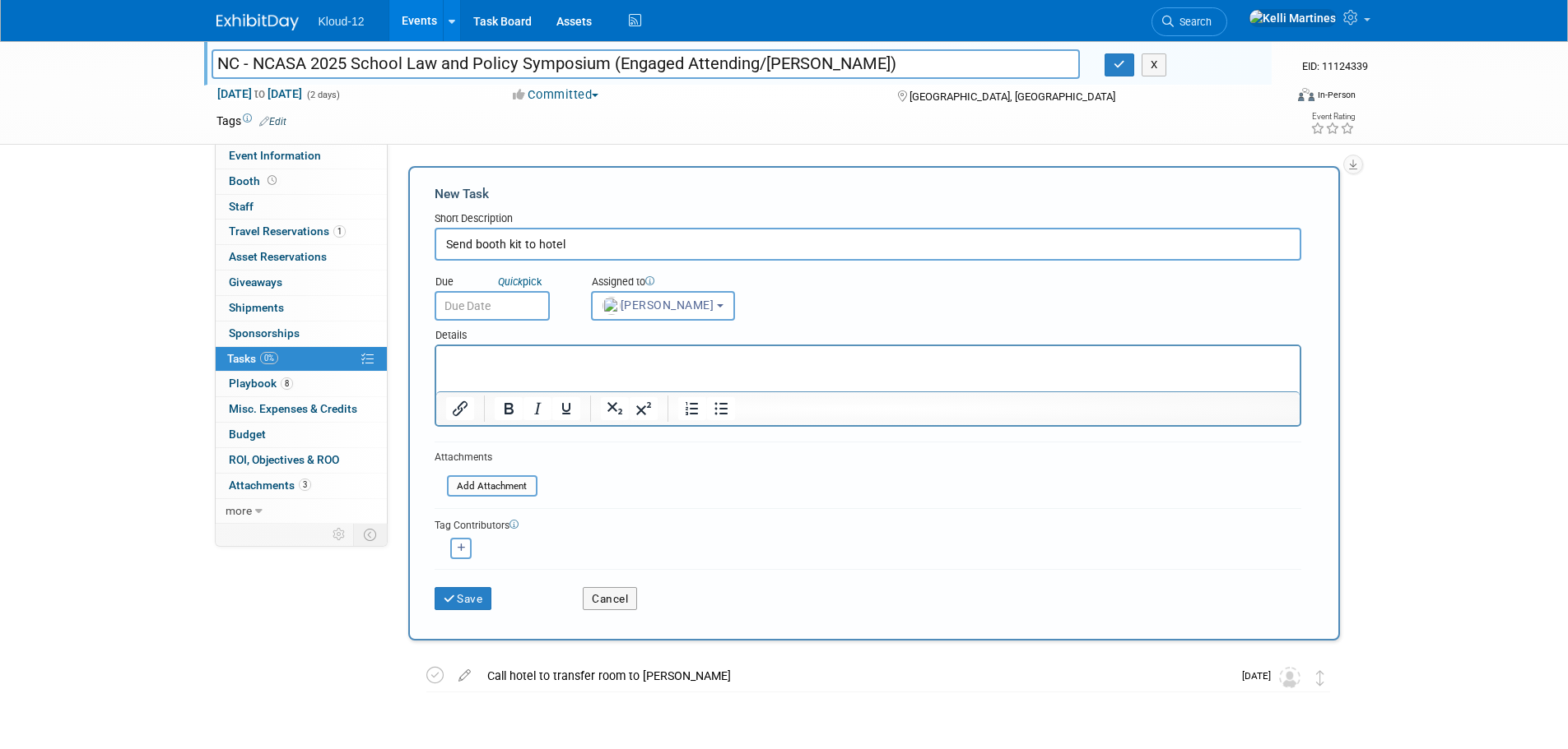
click at [514, 305] on input "text" at bounding box center [492, 305] width 115 height 29
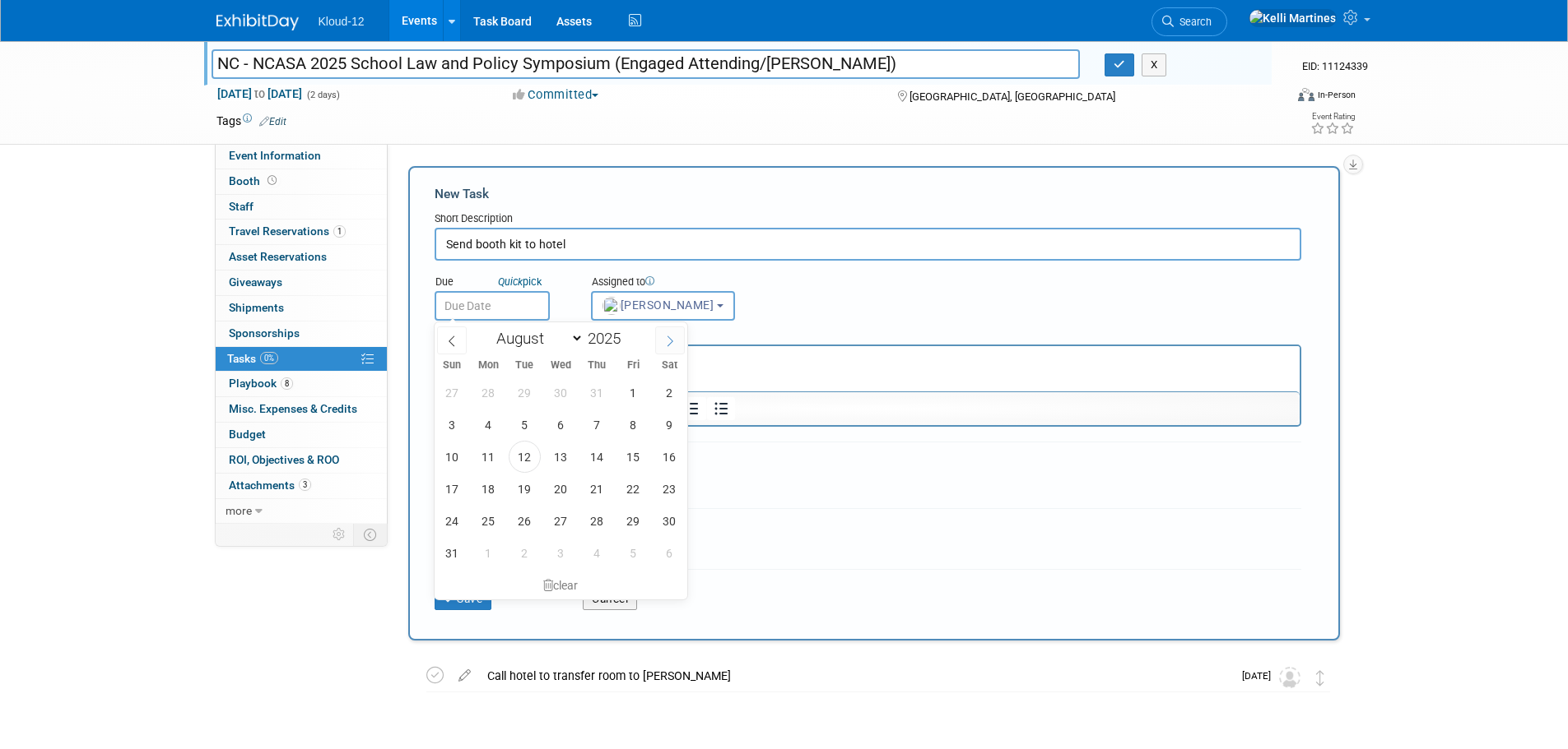
click at [664, 336] on icon at bounding box center [670, 341] width 12 height 12
select select "8"
click at [599, 386] on span "4" at bounding box center [597, 392] width 32 height 32
type input "Sep 4, 2025"
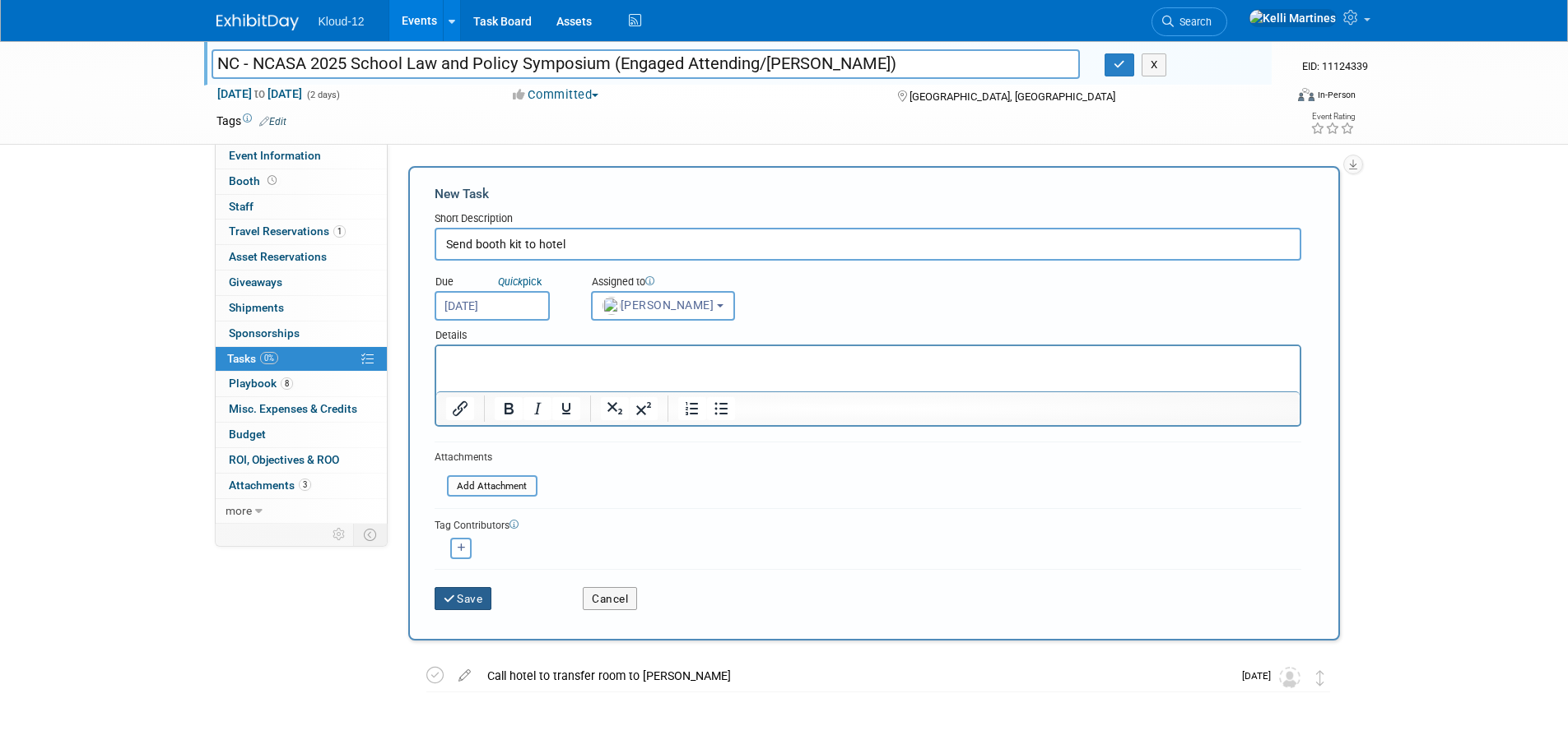
click at [479, 596] on button "Save" at bounding box center [462, 599] width 57 height 23
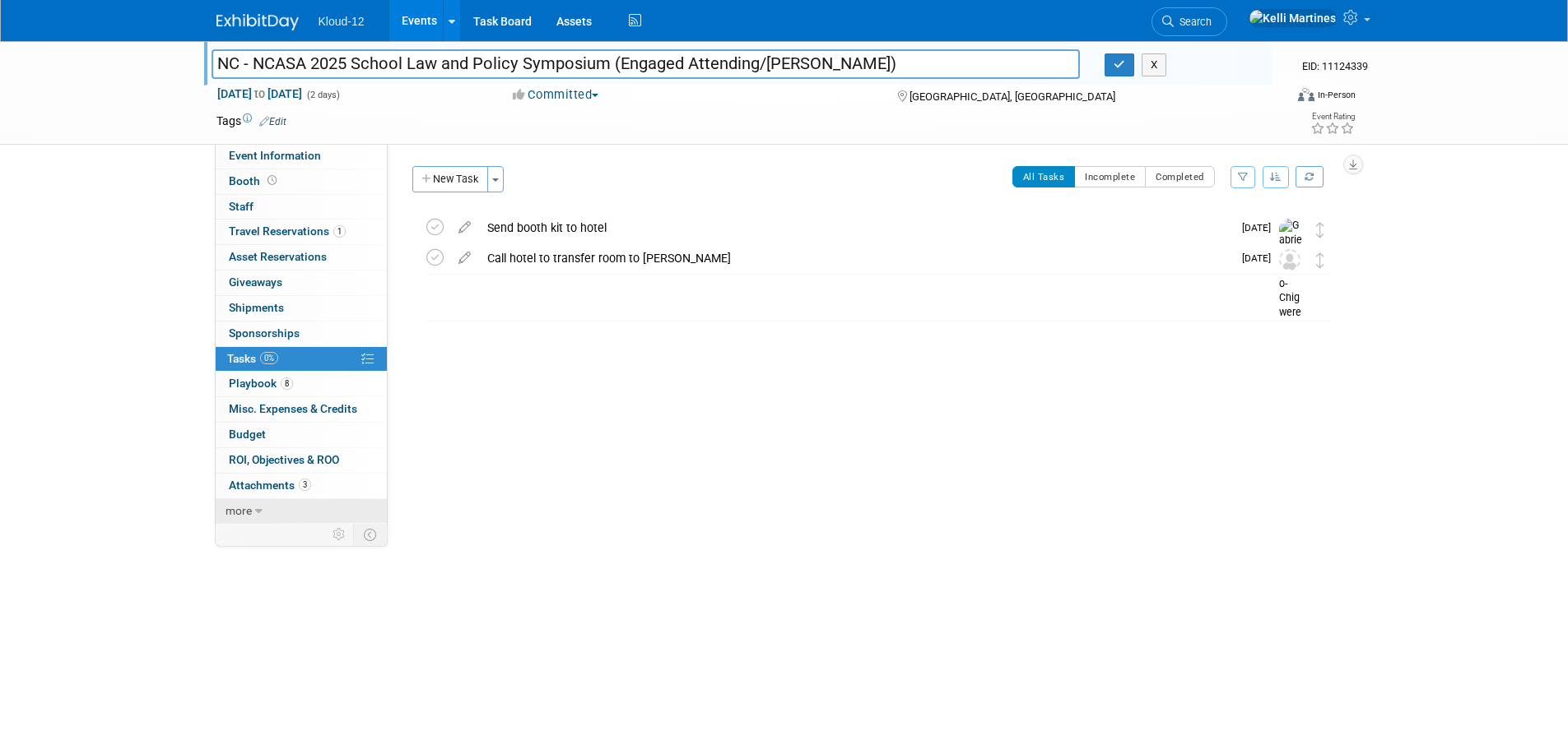
click at [233, 514] on span "more" at bounding box center [238, 511] width 26 height 14
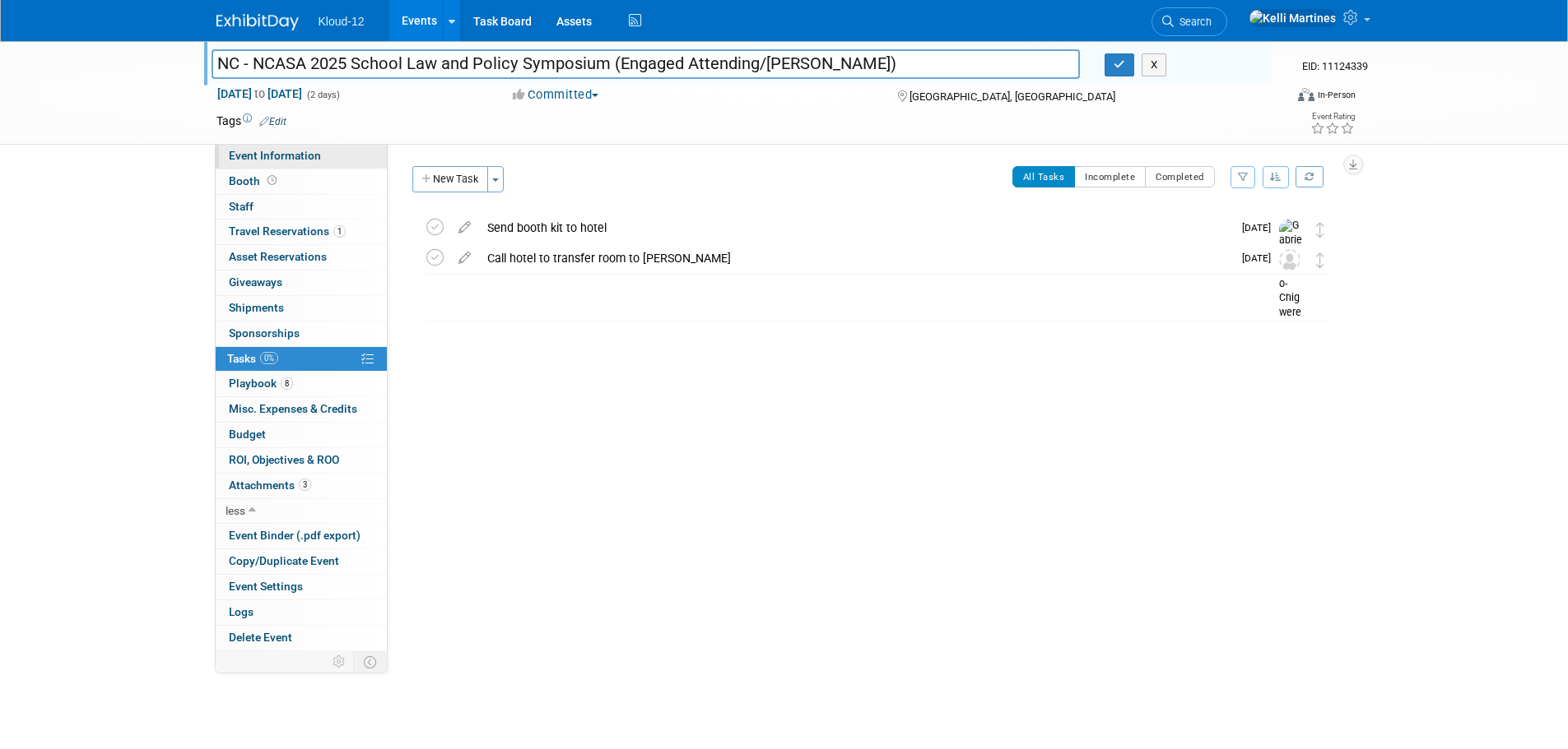
click at [254, 150] on span "Event Information" at bounding box center [274, 156] width 92 height 14
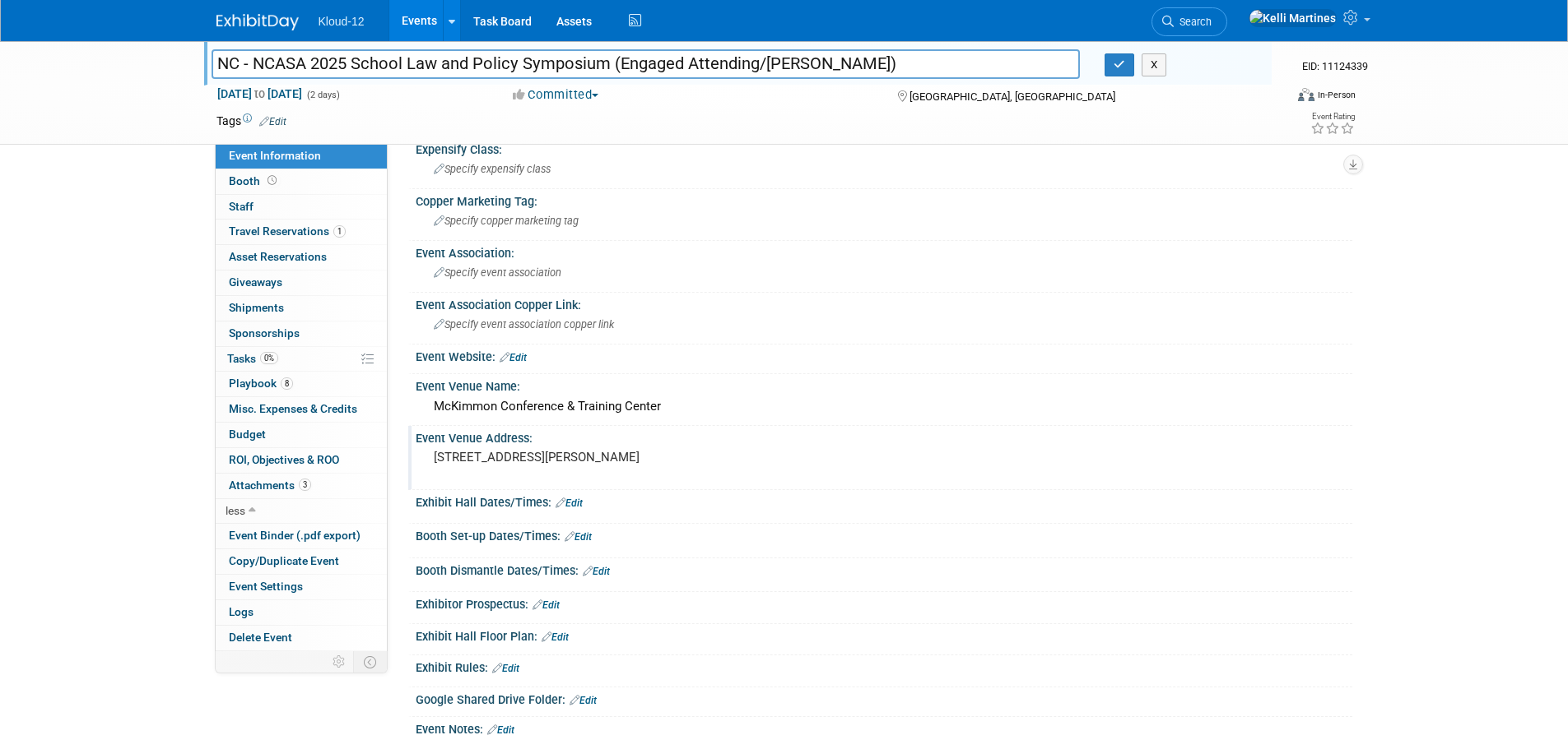
scroll to position [88, 0]
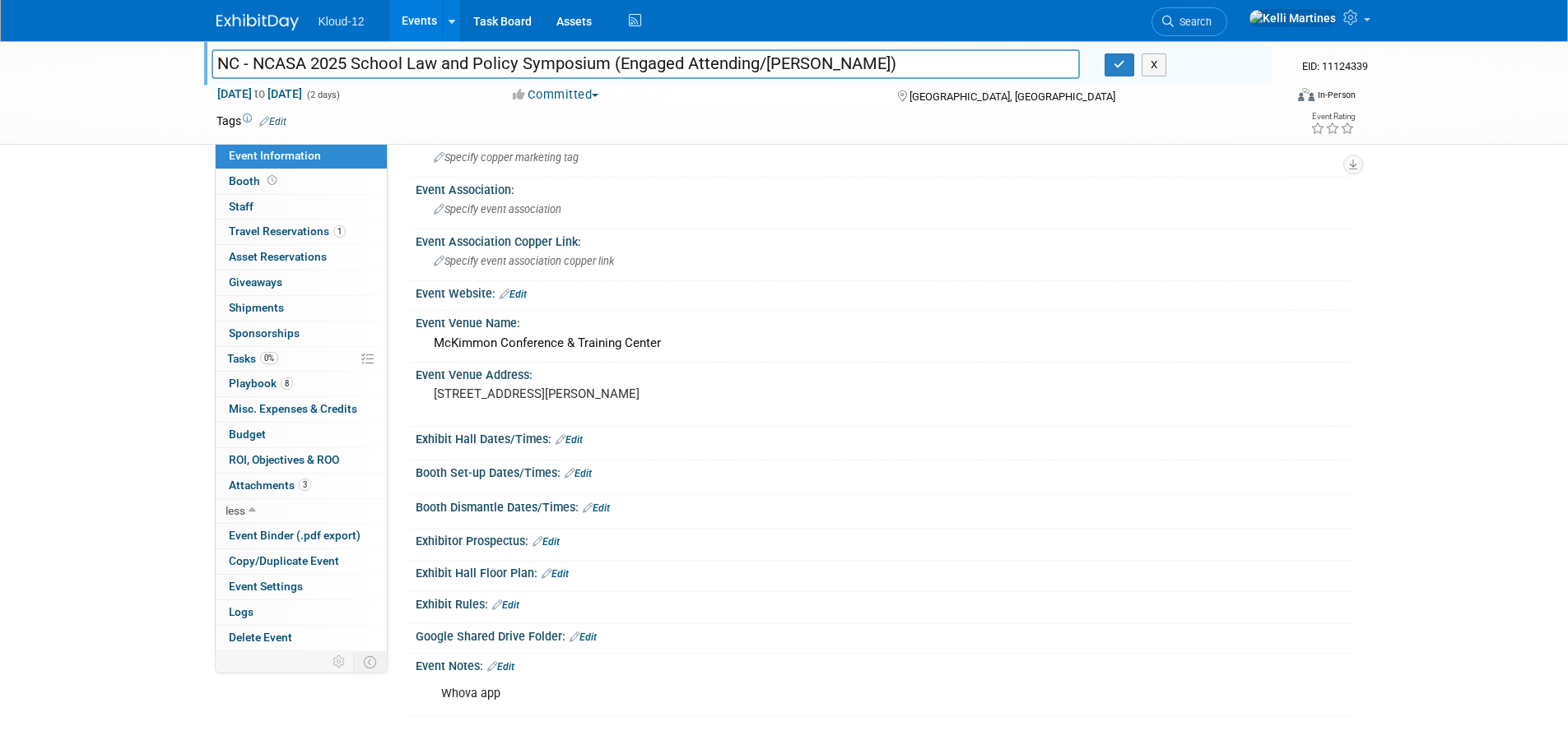
click at [507, 666] on link "Edit" at bounding box center [501, 667] width 27 height 12
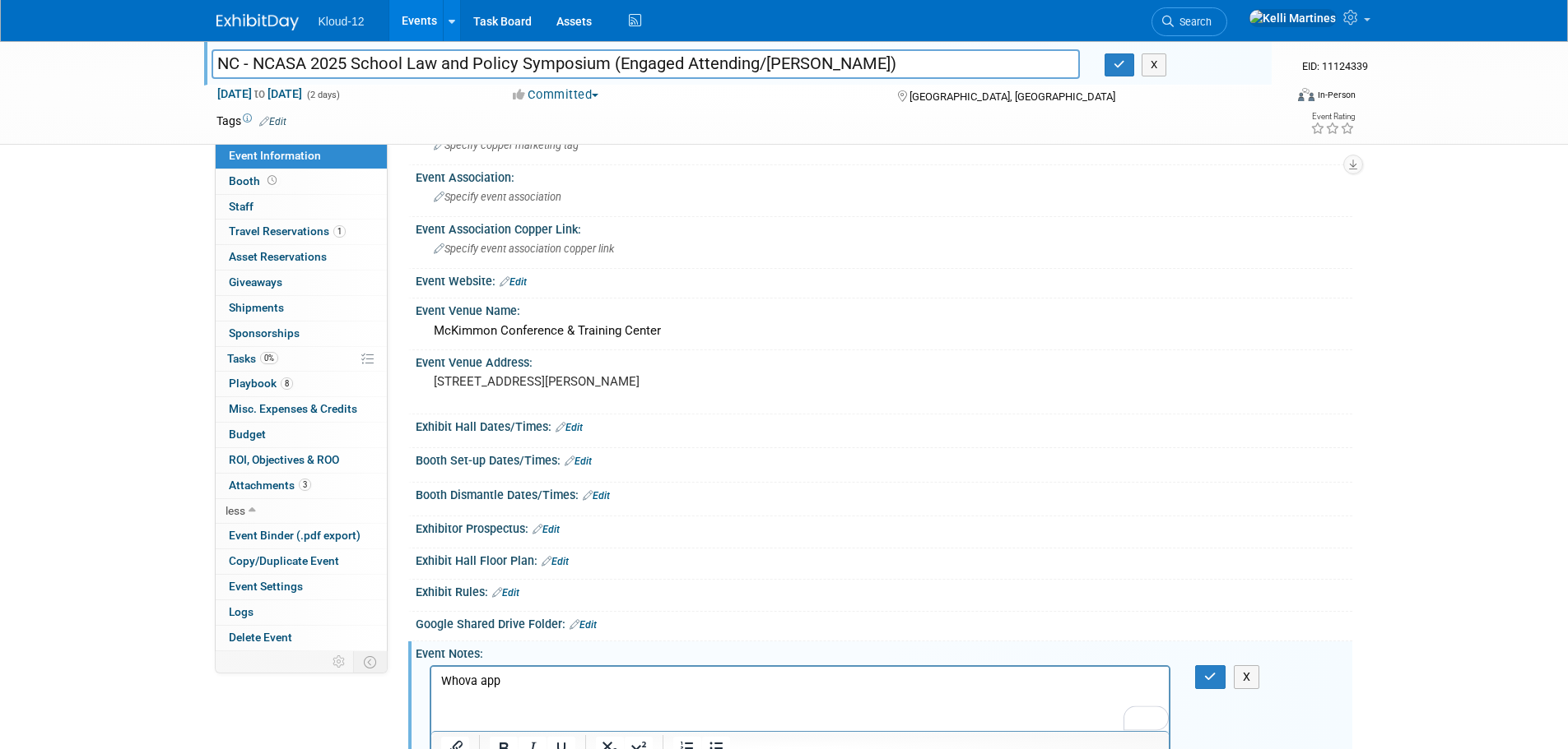
scroll to position [137, 0]
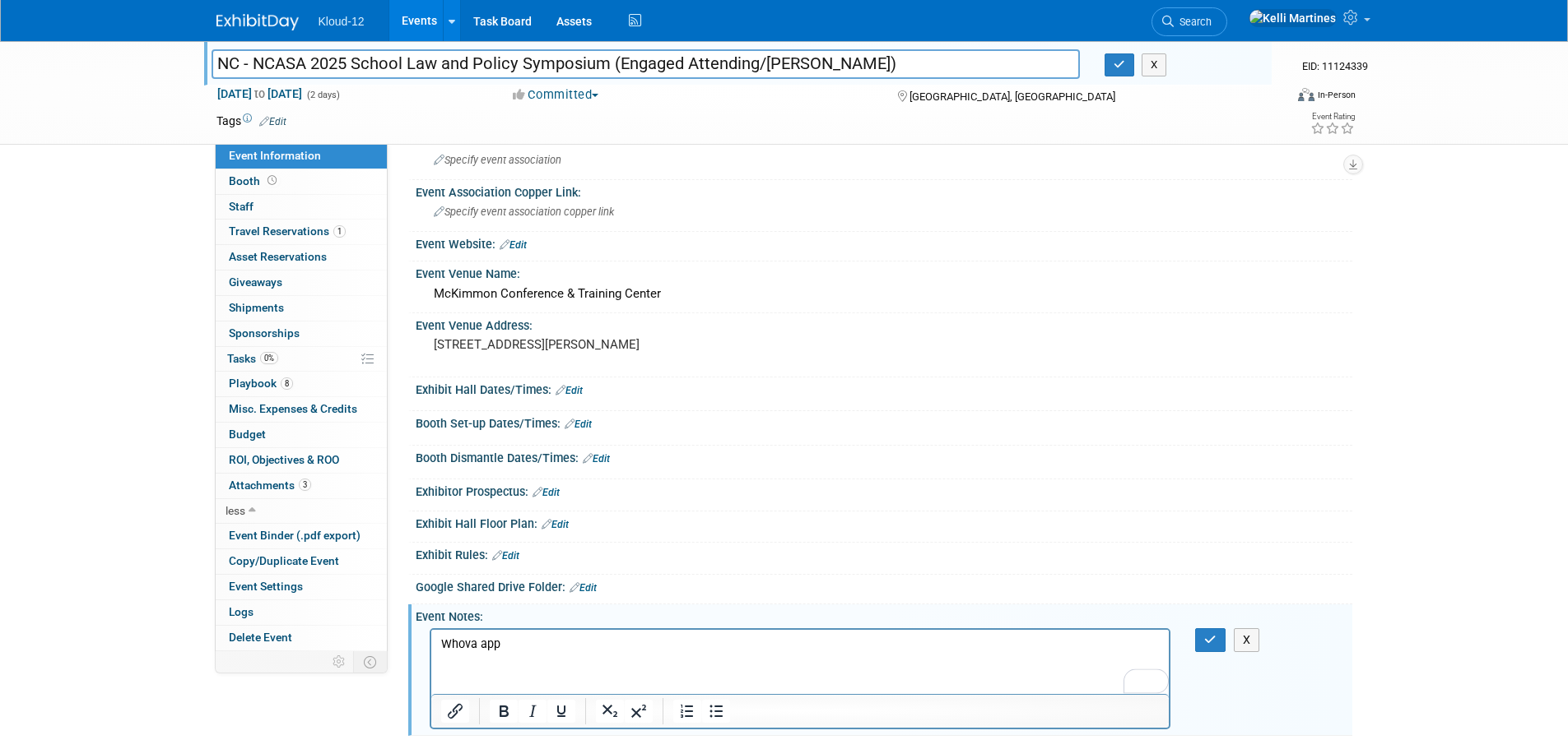
click at [535, 649] on p "Whova app" at bounding box center [799, 644] width 719 height 17
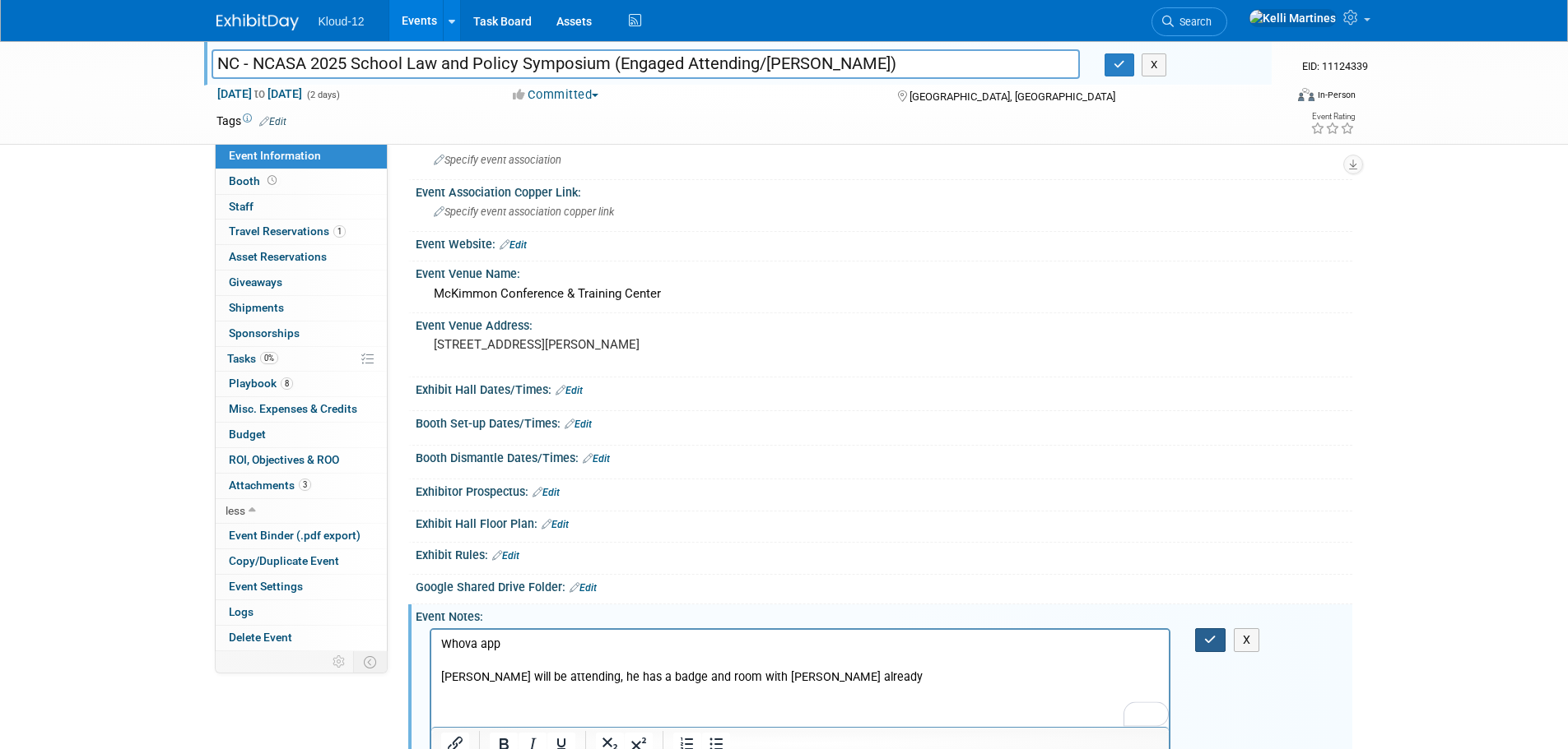
click at [1207, 630] on button "button" at bounding box center [1210, 640] width 30 height 24
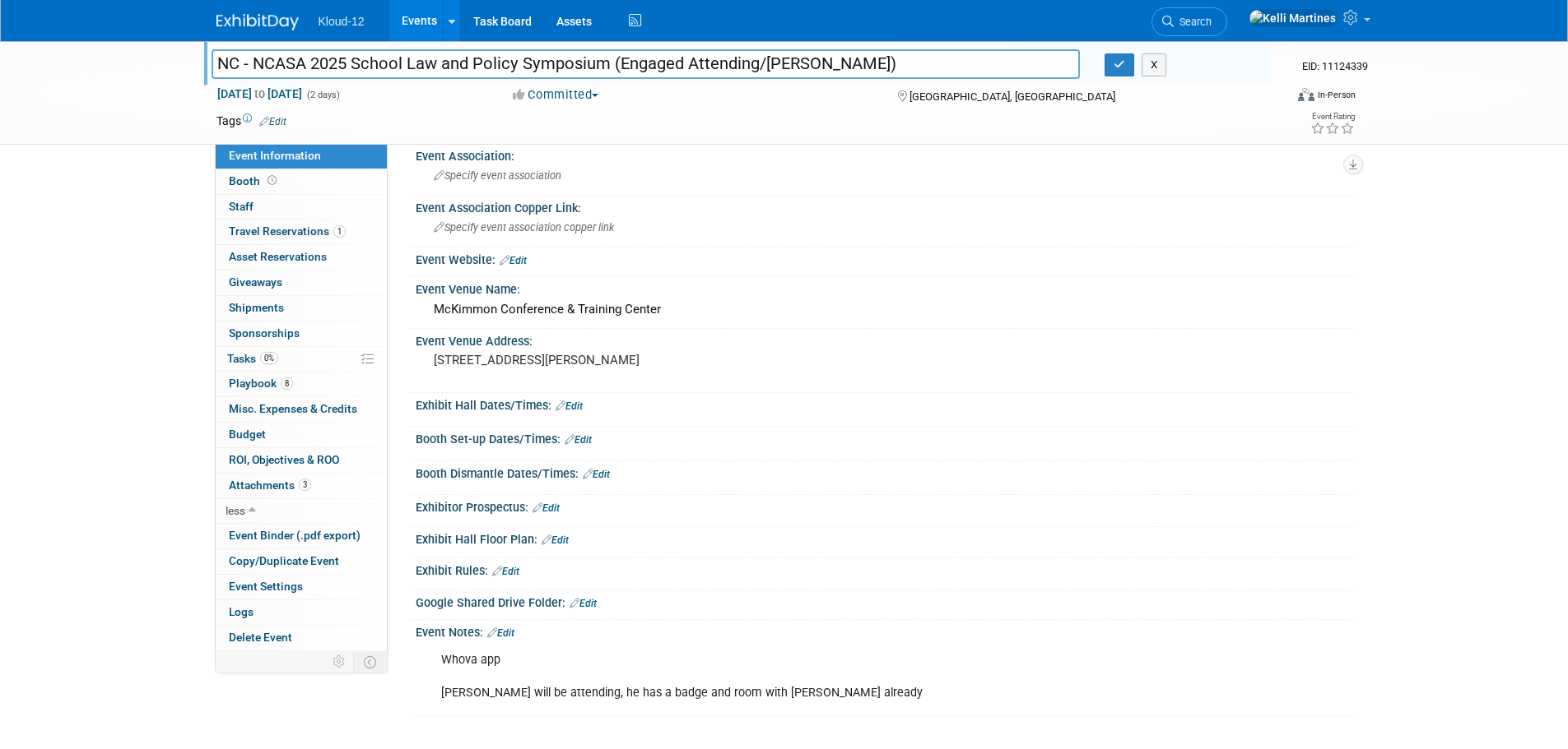
click at [421, 14] on link "Events" at bounding box center [419, 20] width 60 height 41
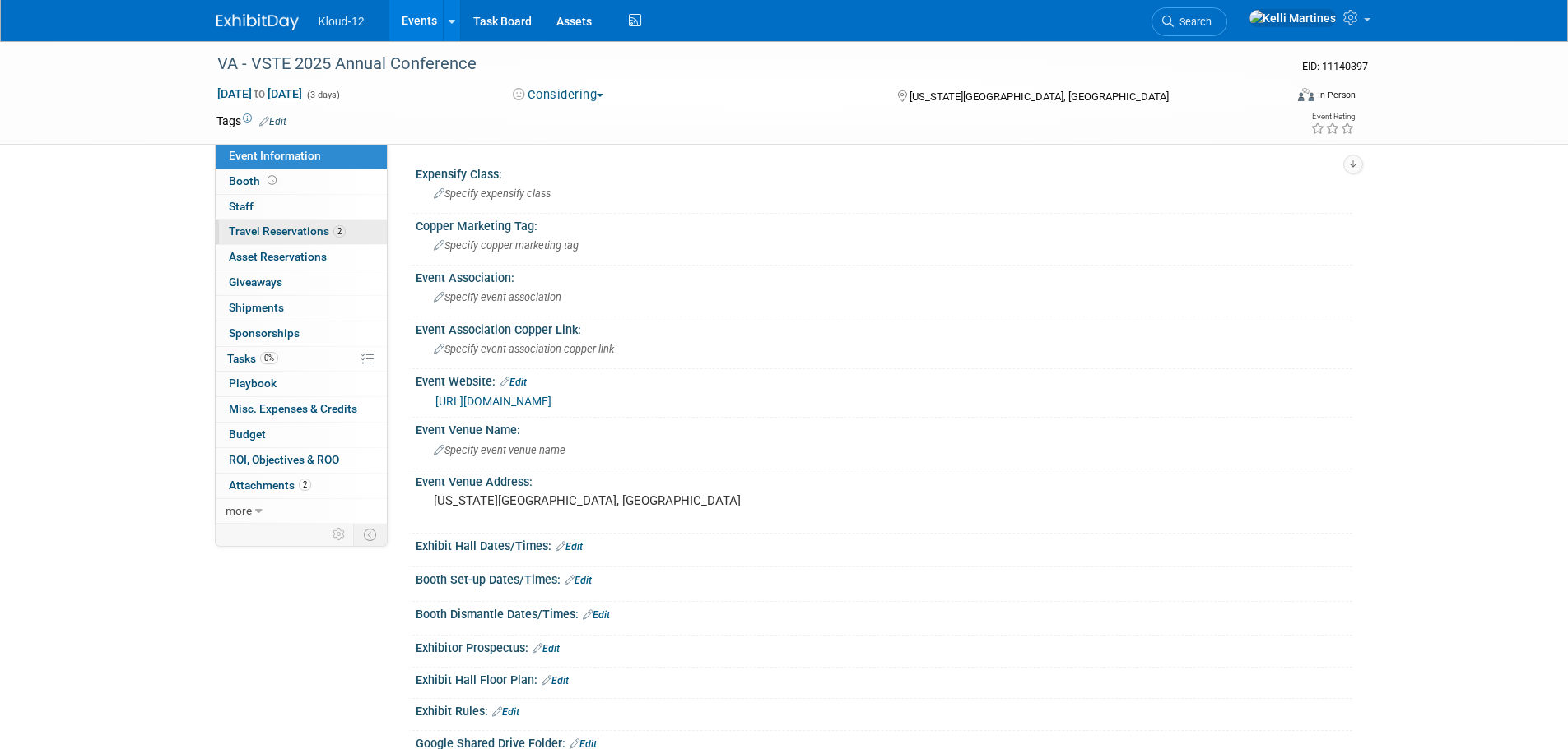
click at [295, 229] on span "Travel Reservations 2" at bounding box center [287, 232] width 117 height 14
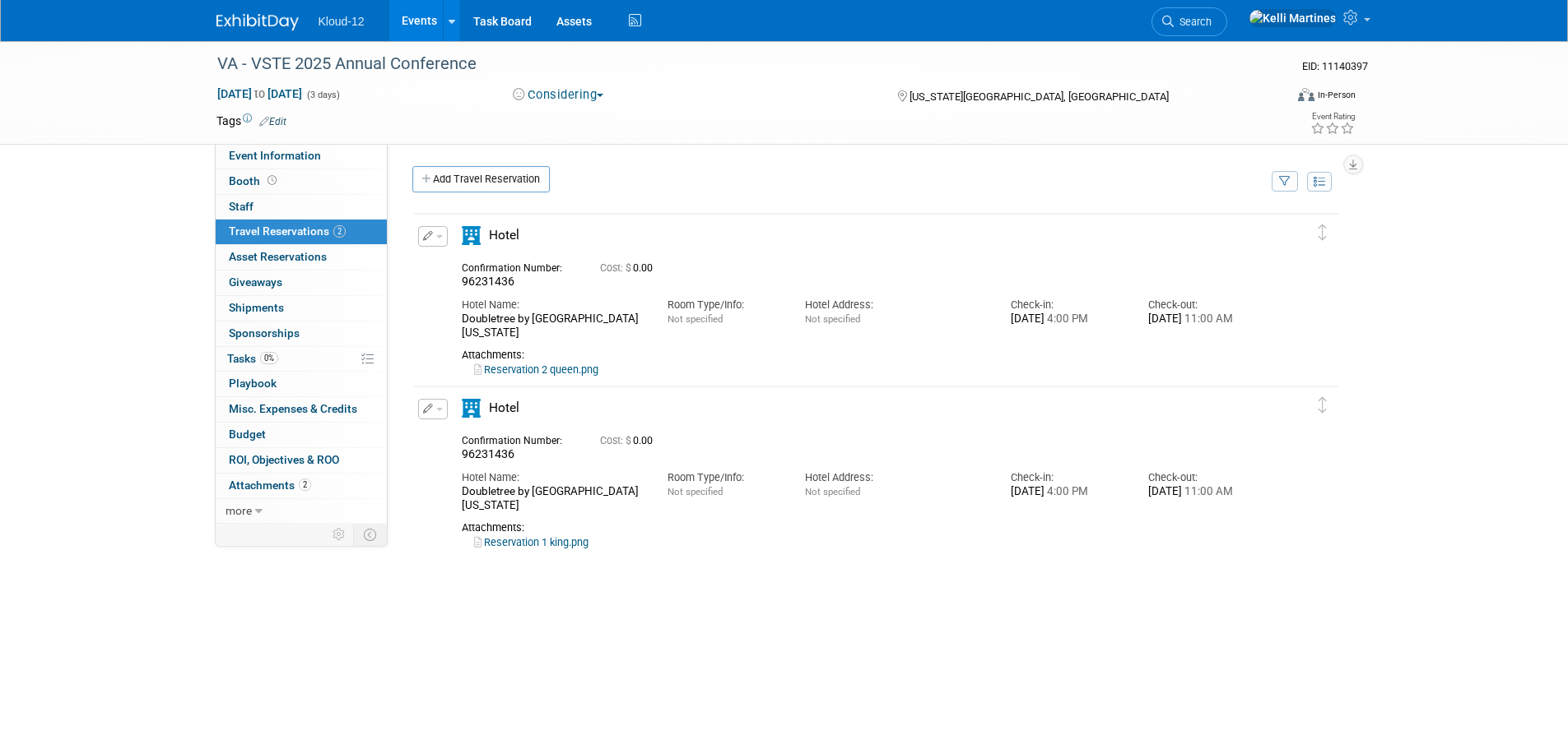
click at [579, 370] on link "Reservation 2 queen.png" at bounding box center [536, 370] width 125 height 13
